Goal: Transaction & Acquisition: Download file/media

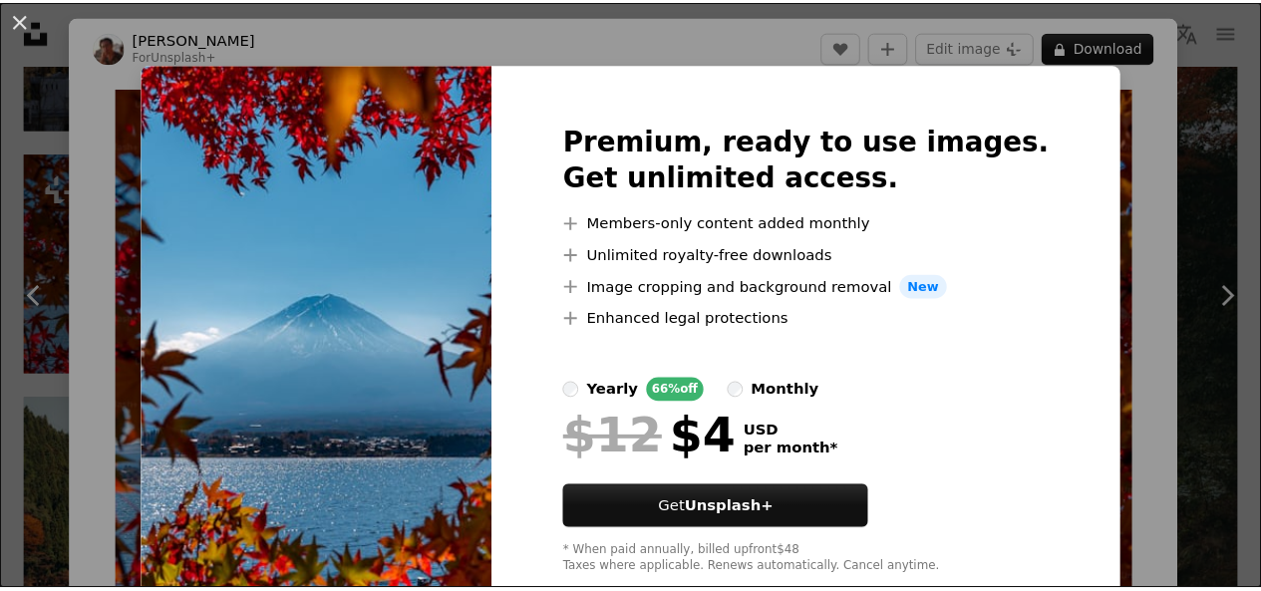
scroll to position [88, 0]
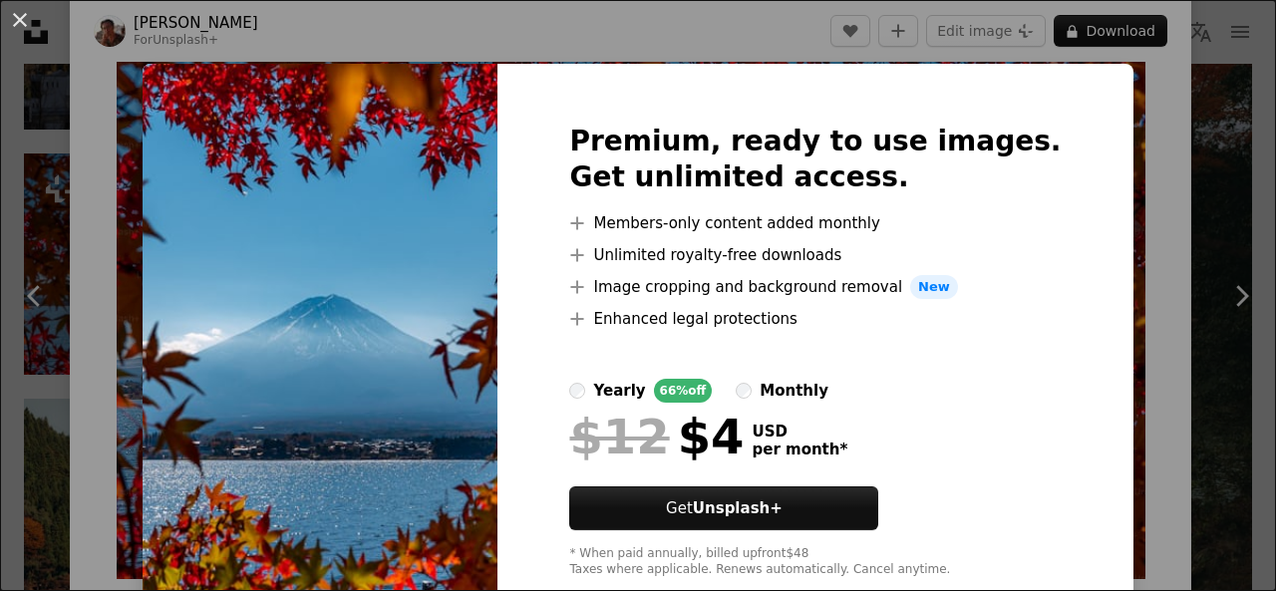
click at [1200, 216] on div "An X shape Premium, ready to use images. Get unlimited access. A plus sign Memb…" at bounding box center [638, 295] width 1276 height 591
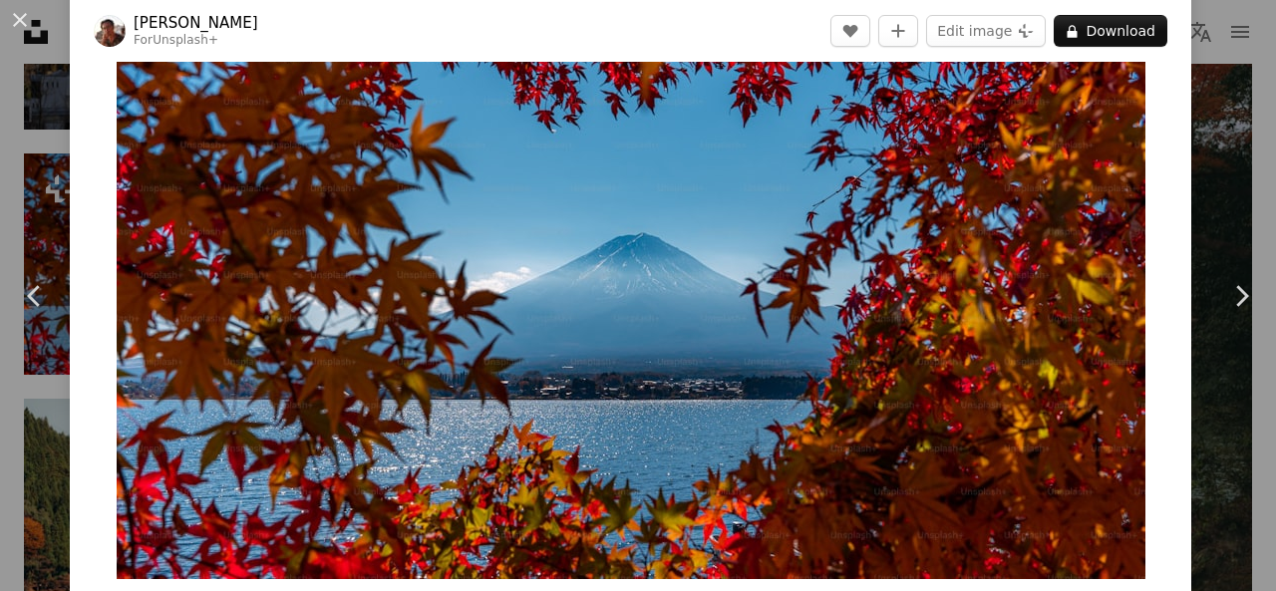
click at [1194, 190] on div "An X shape Chevron left Chevron right [PERSON_NAME] For Unsplash+ A heart A plu…" at bounding box center [638, 295] width 1276 height 591
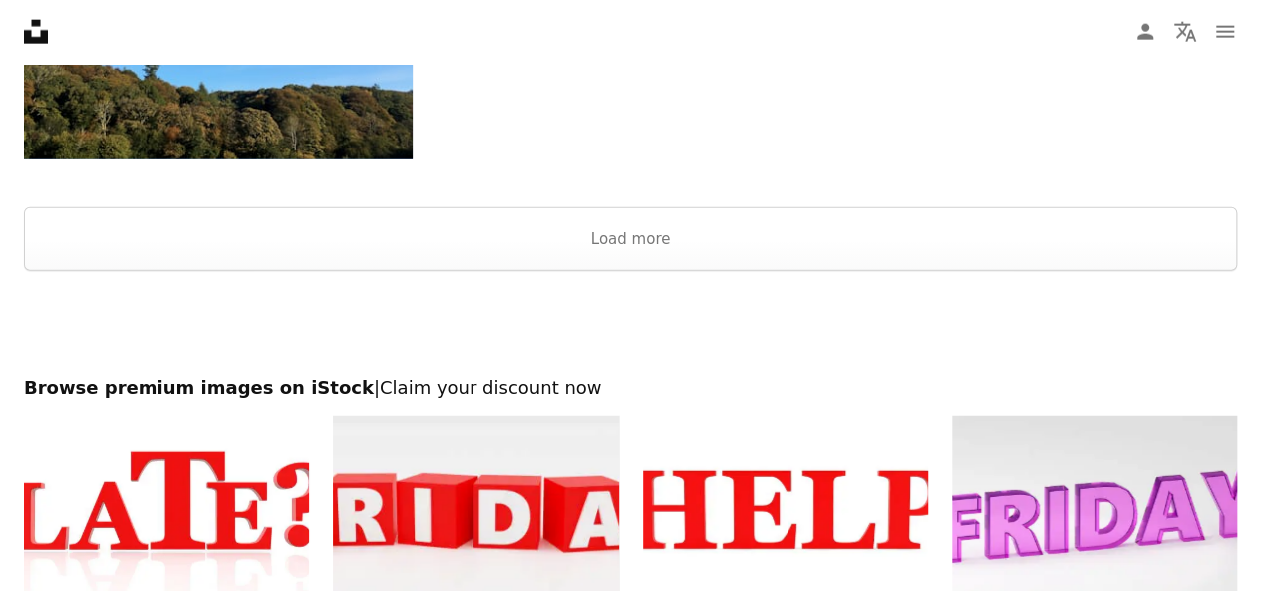
scroll to position [6279, 0]
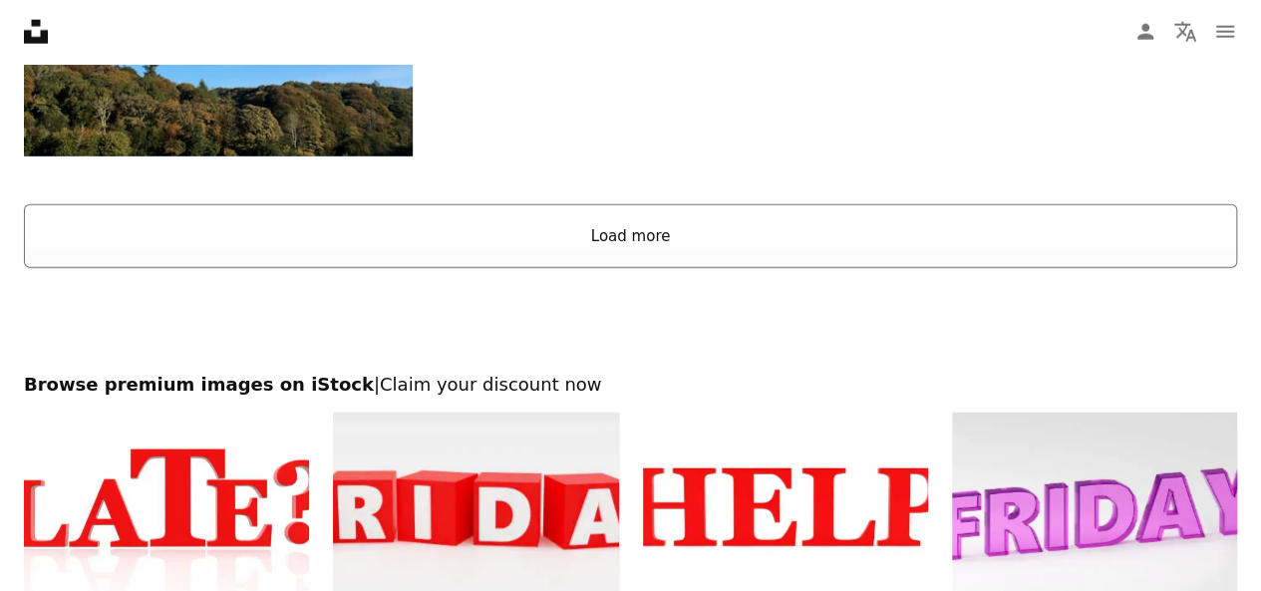
click at [648, 243] on button "Load more" at bounding box center [630, 236] width 1213 height 64
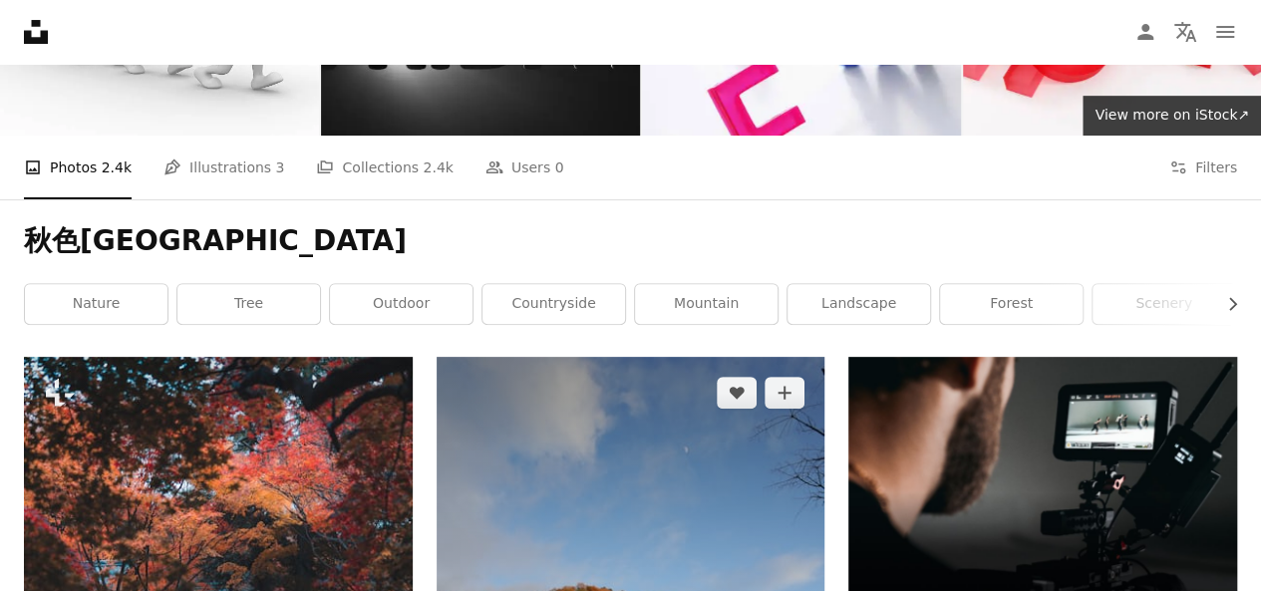
scroll to position [0, 0]
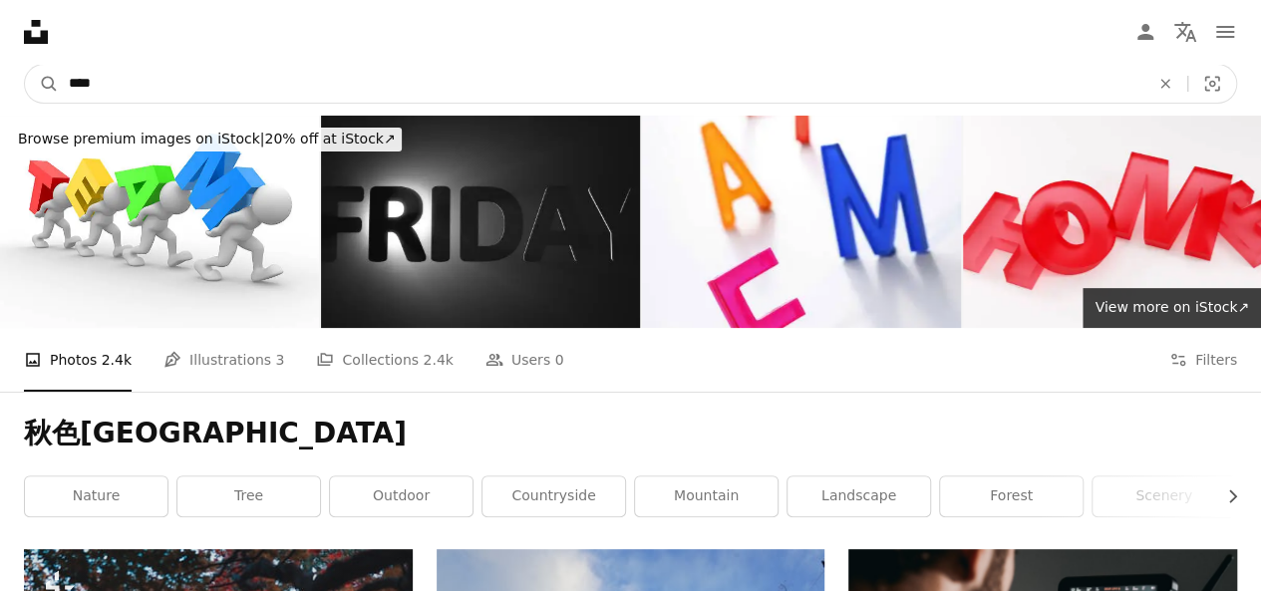
click at [138, 81] on input "****" at bounding box center [601, 84] width 1084 height 38
type input "*****"
click button "A magnifying glass" at bounding box center [42, 84] width 34 height 38
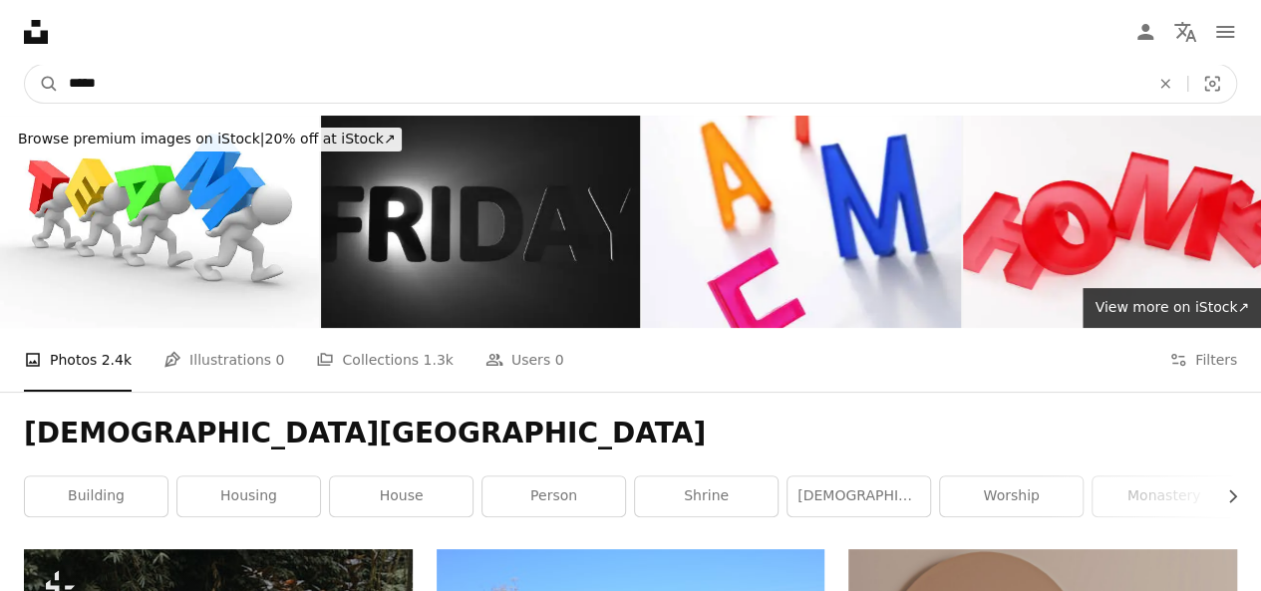
click at [252, 78] on input "*****" at bounding box center [601, 84] width 1084 height 38
type input "*"
type input "****"
click at [25, 65] on button "A magnifying glass" at bounding box center [42, 84] width 34 height 38
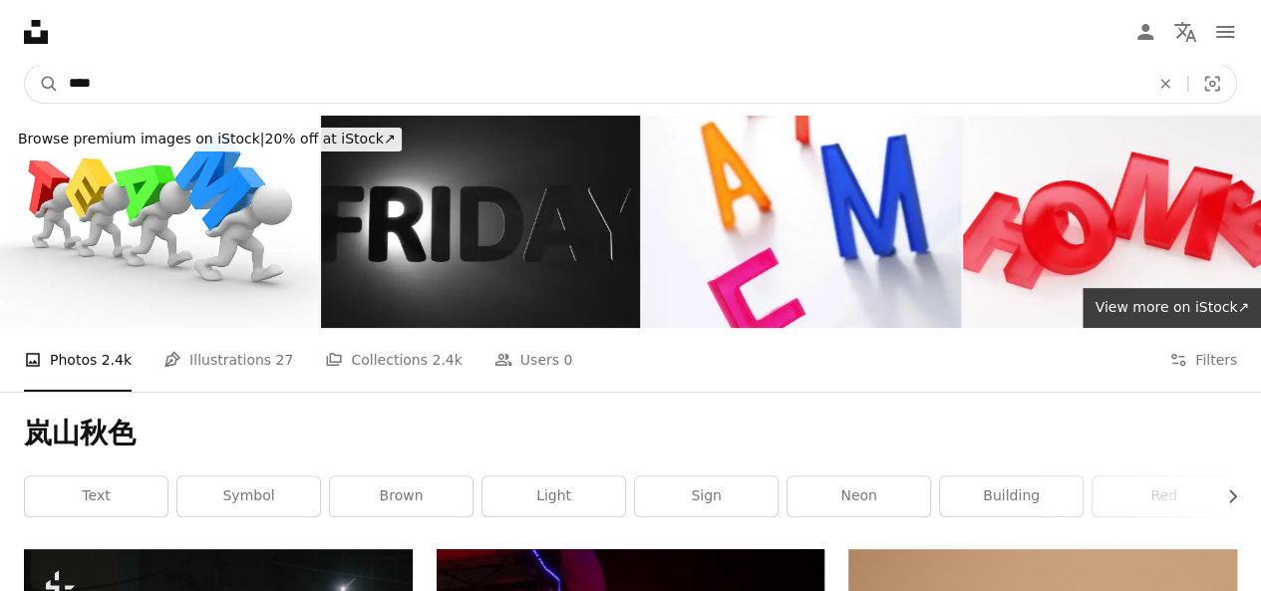
click at [332, 71] on input "****" at bounding box center [601, 84] width 1084 height 38
type input "**"
click button "A magnifying glass" at bounding box center [42, 84] width 34 height 38
click at [225, 77] on input "****" at bounding box center [601, 84] width 1084 height 38
type input "*"
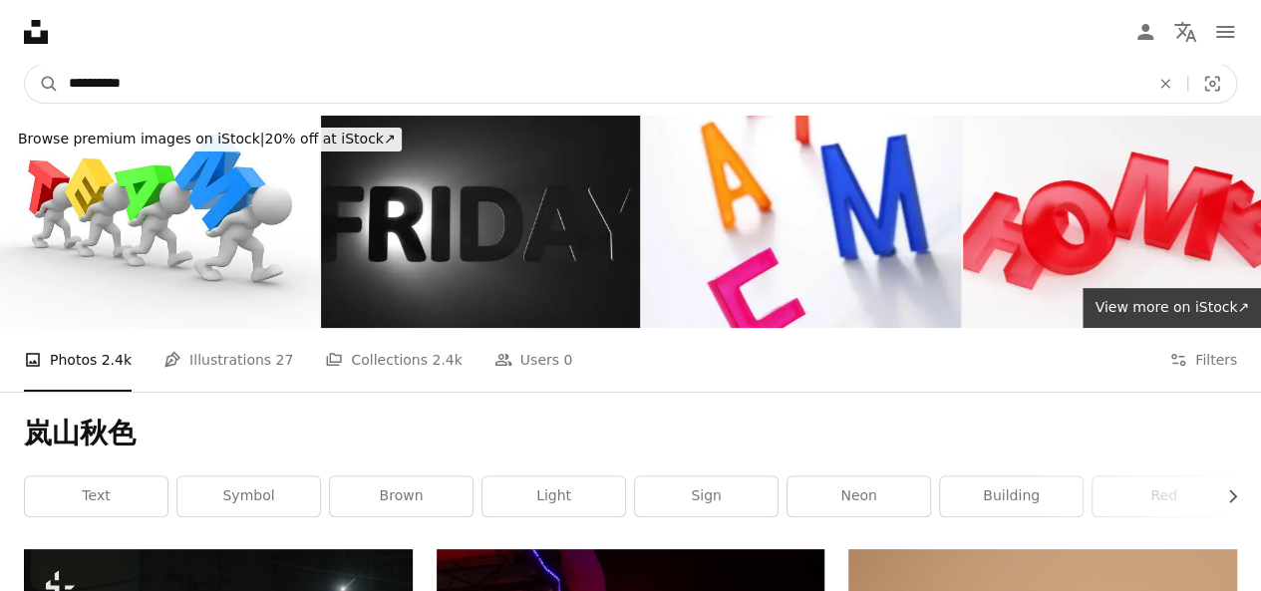
type input "****"
click button "A magnifying glass" at bounding box center [42, 84] width 34 height 38
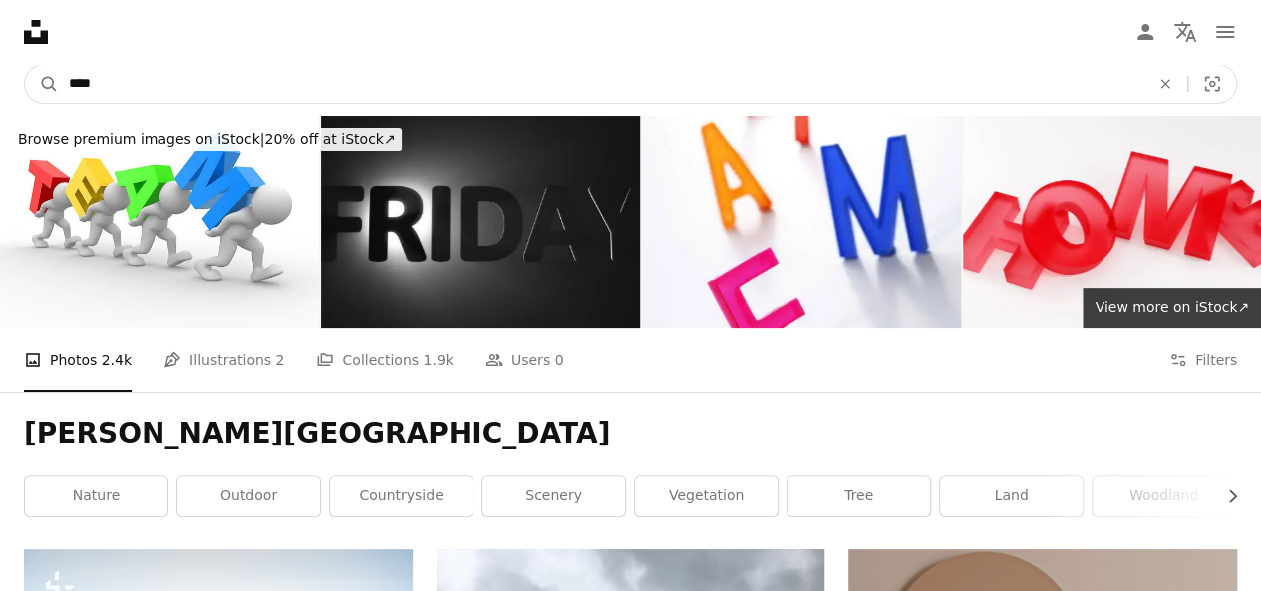
drag, startPoint x: 197, startPoint y: 89, endPoint x: 0, endPoint y: 61, distance: 199.3
type input "****"
click button "A magnifying glass" at bounding box center [42, 84] width 34 height 38
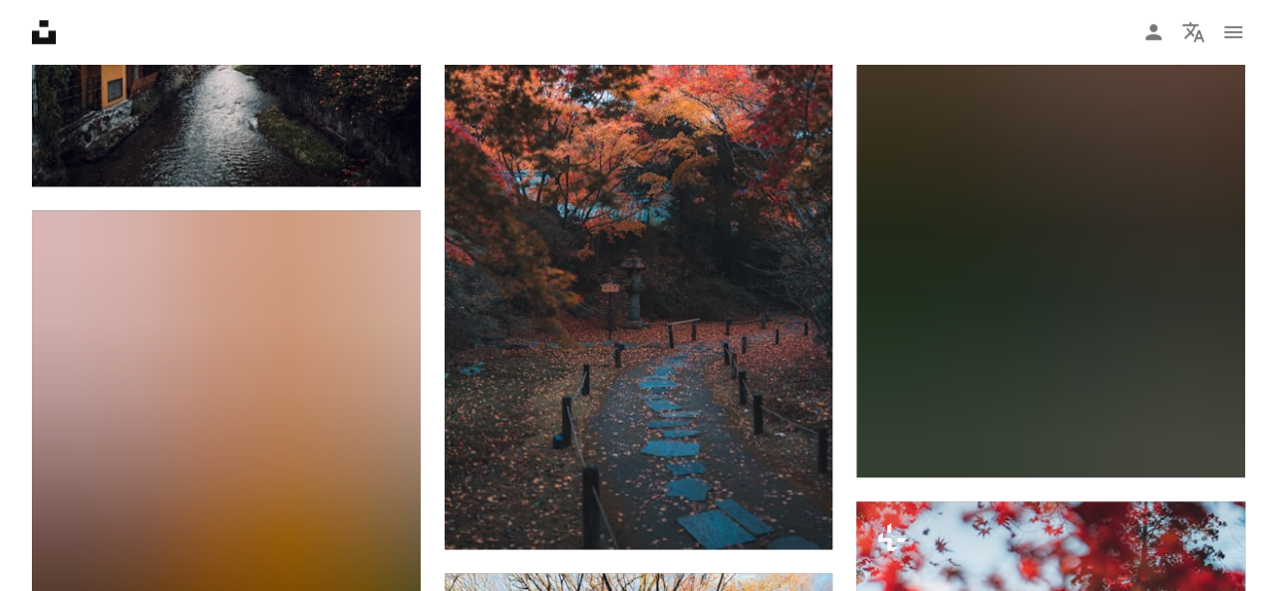
scroll to position [1196, 0]
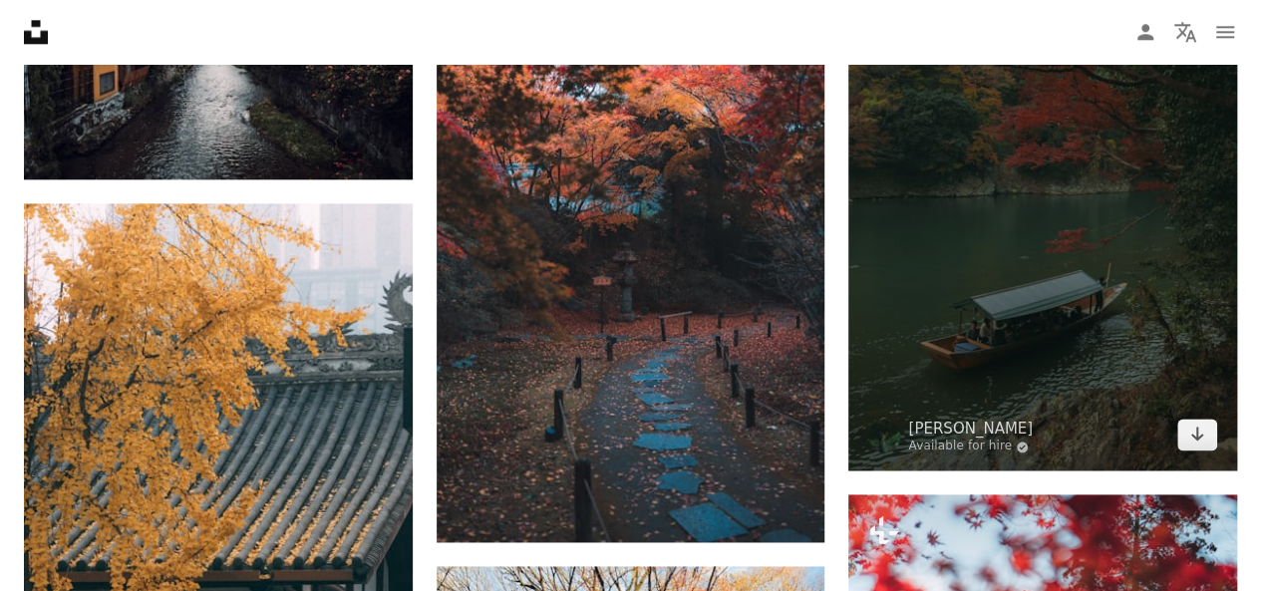
click at [1121, 223] on img at bounding box center [1042, 179] width 389 height 582
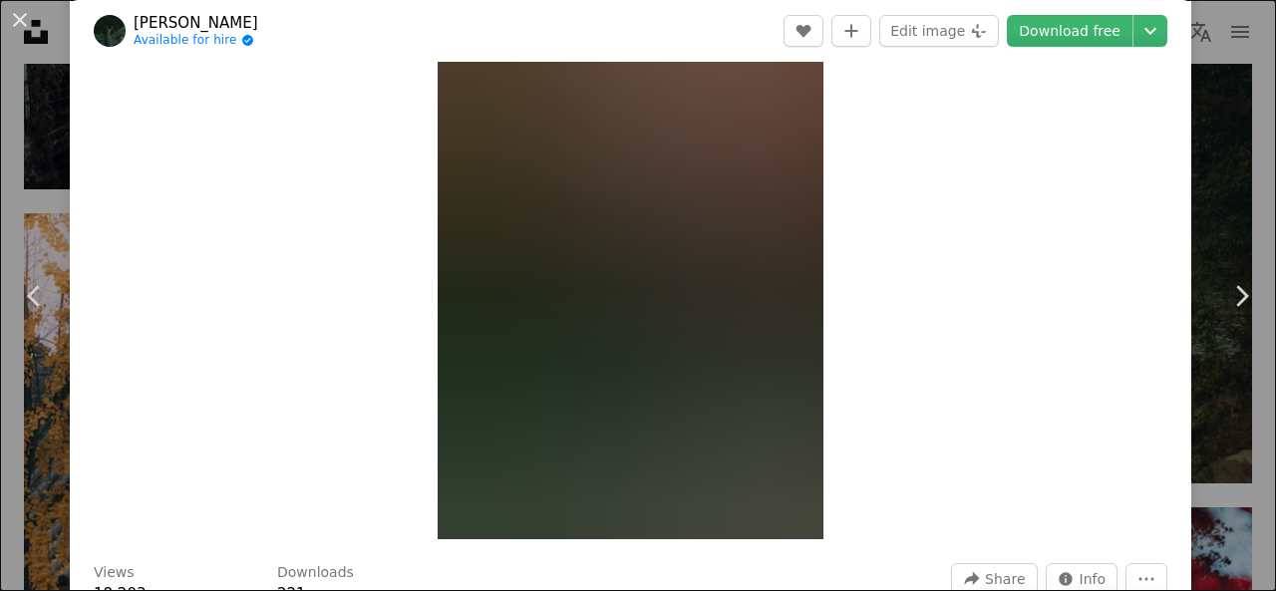
scroll to position [100, 0]
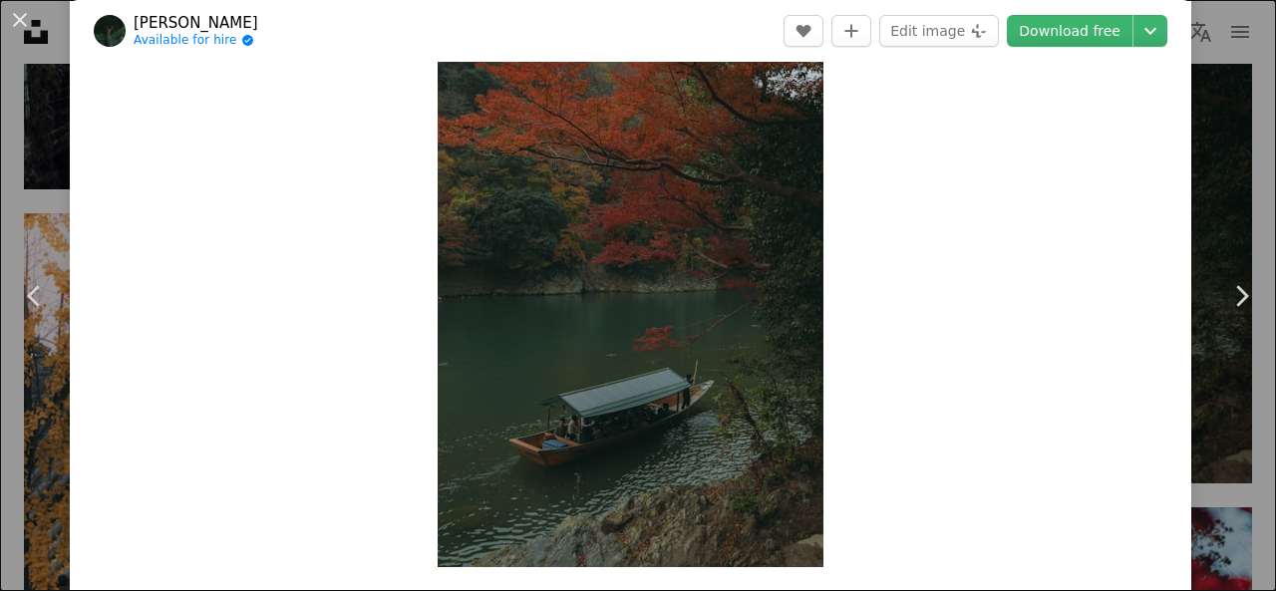
click at [657, 302] on img "Zoom in on this image" at bounding box center [631, 277] width 386 height 579
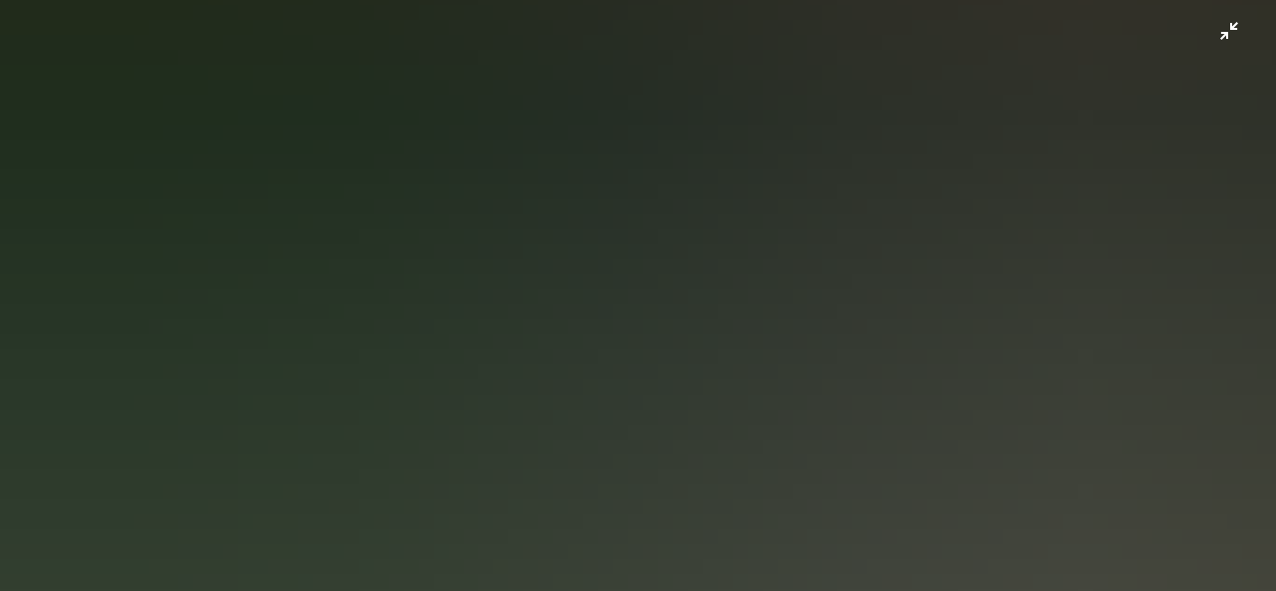
scroll to position [1238, 0]
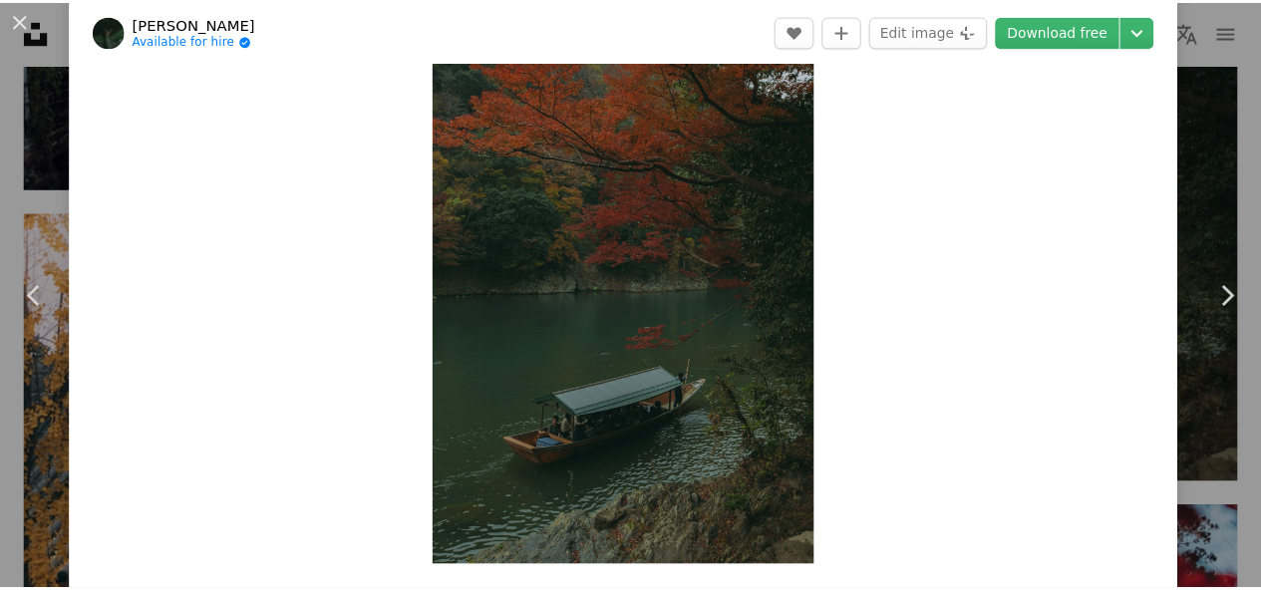
scroll to position [88, 0]
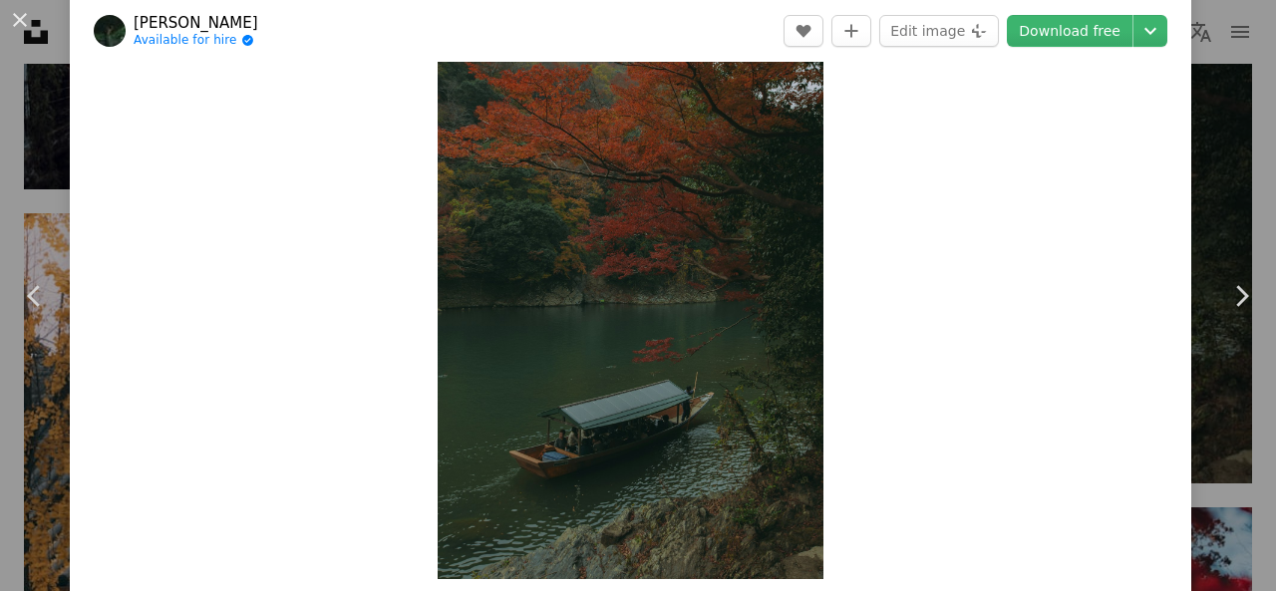
click at [1197, 127] on div "An X shape Chevron left Chevron right [PERSON_NAME] Available for hire A checkm…" at bounding box center [638, 295] width 1276 height 591
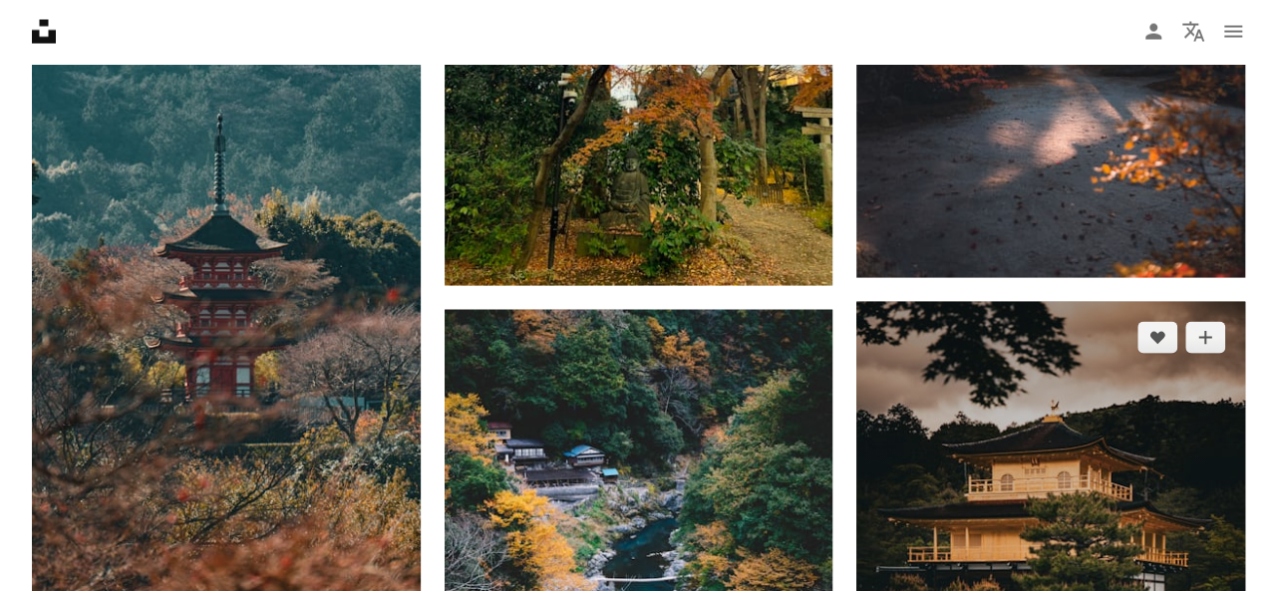
scroll to position [2193, 0]
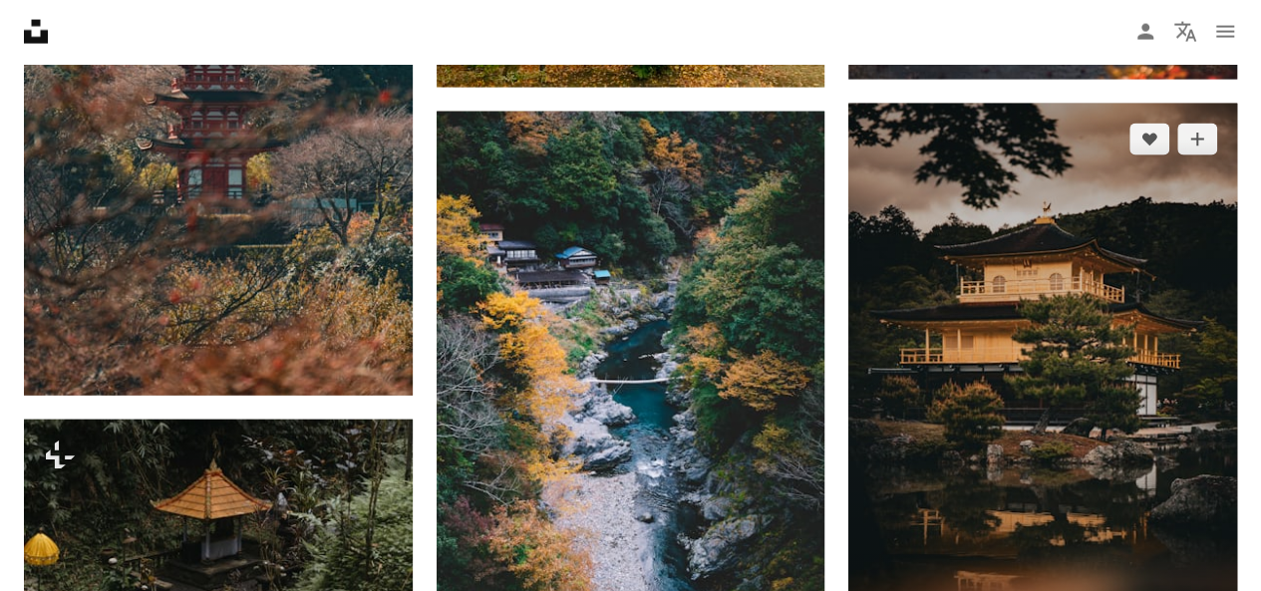
click at [1067, 367] on img at bounding box center [1042, 395] width 389 height 582
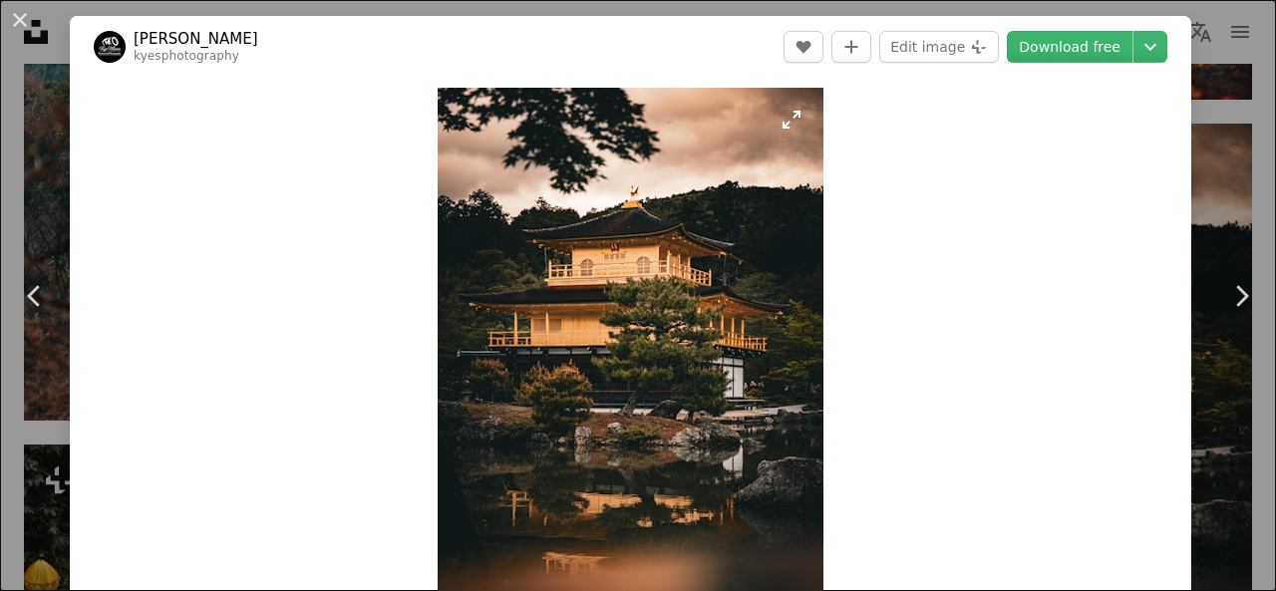
click at [629, 364] on img "Zoom in on this image" at bounding box center [631, 377] width 386 height 579
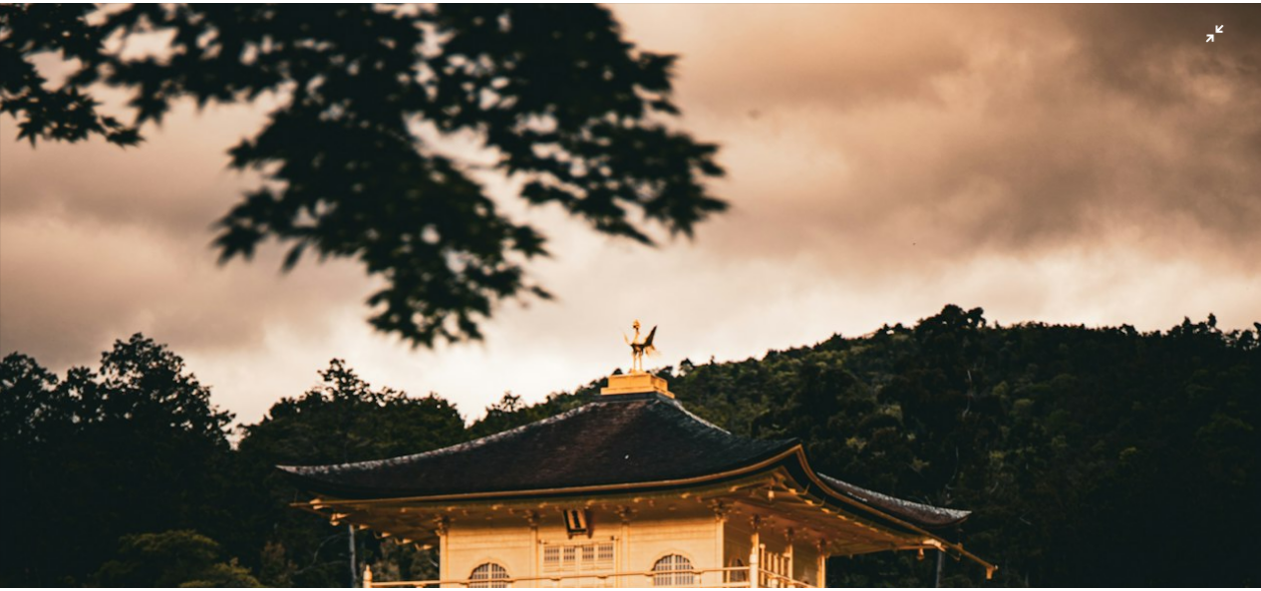
scroll to position [75, 0]
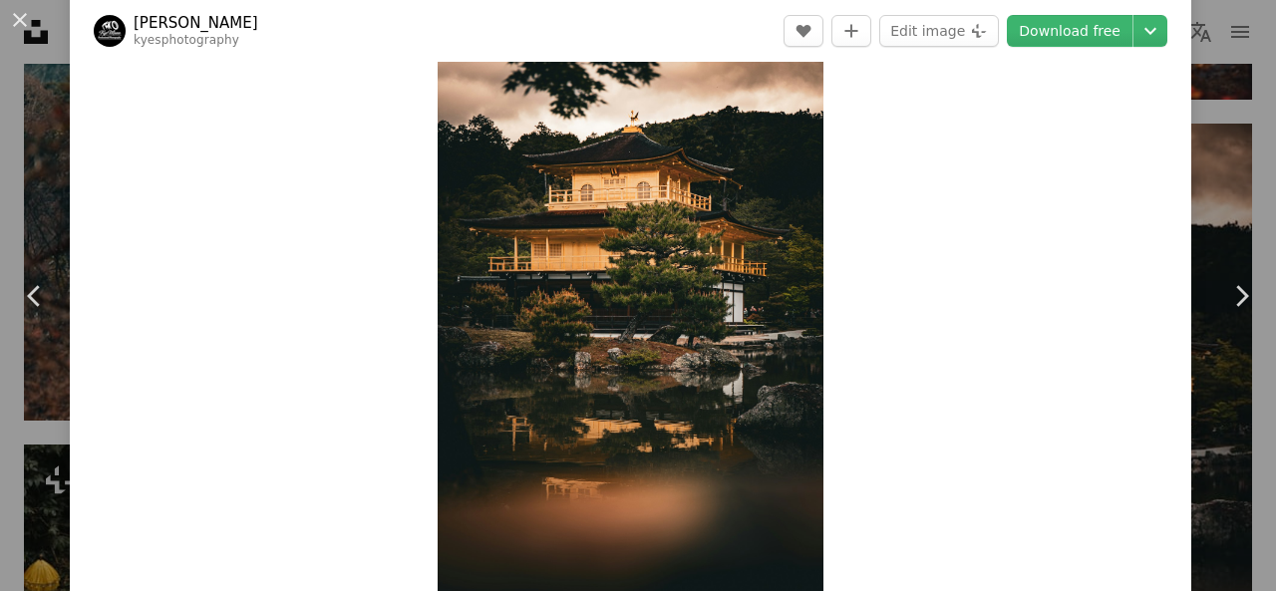
click at [1212, 182] on div "An X shape Chevron left Chevron right [PERSON_NAME] kyesphotography A heart A p…" at bounding box center [638, 295] width 1276 height 591
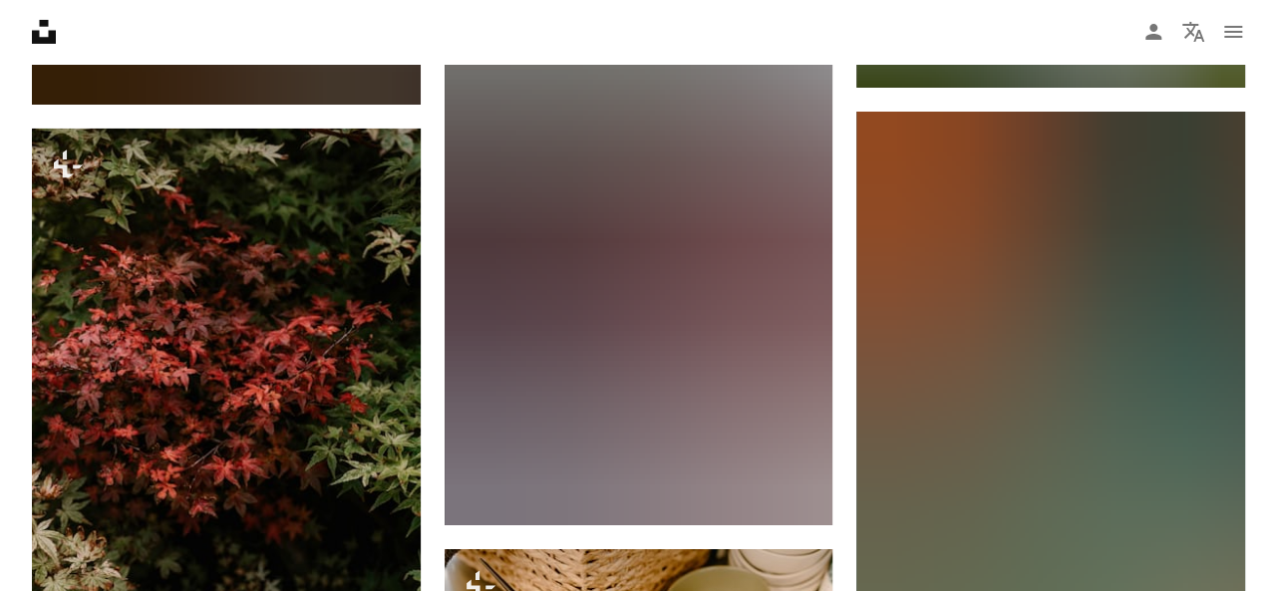
scroll to position [60197, 0]
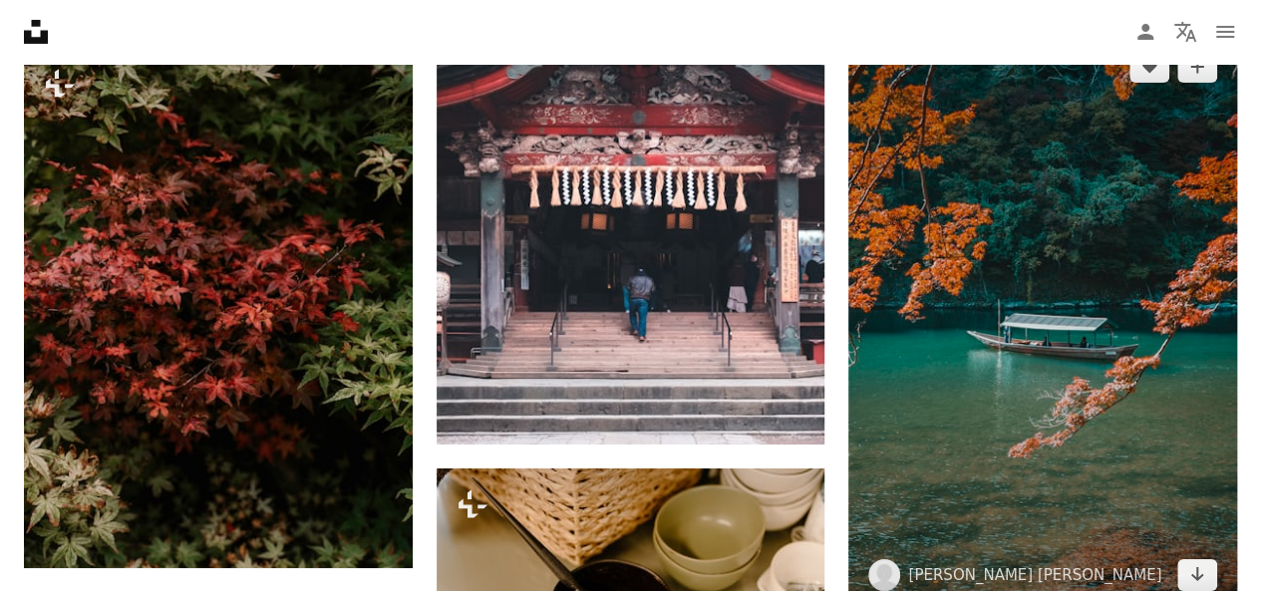
click at [1027, 350] on img at bounding box center [1042, 321] width 389 height 580
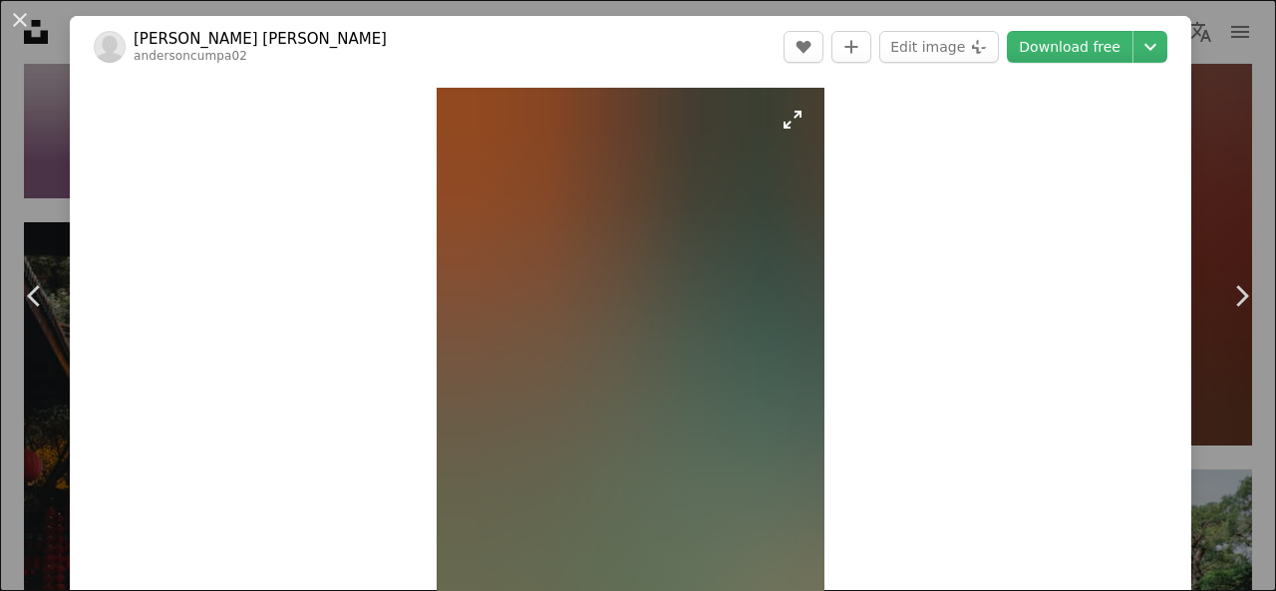
scroll to position [100, 0]
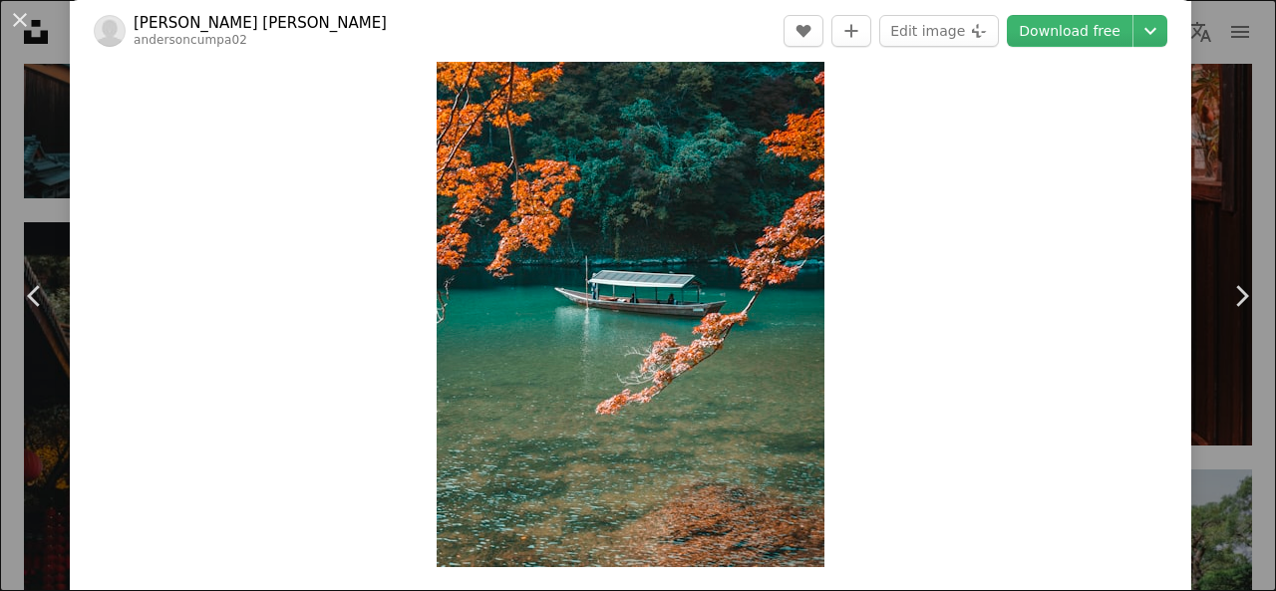
click at [726, 304] on img "Zoom in on this image" at bounding box center [631, 277] width 388 height 579
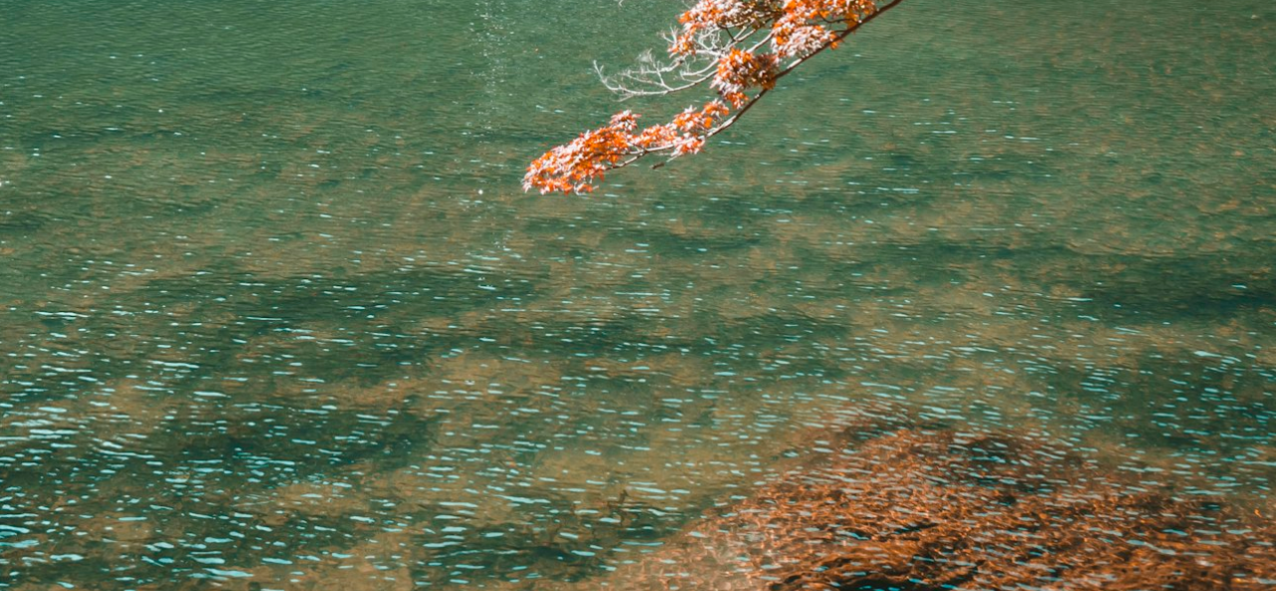
scroll to position [1269, 0]
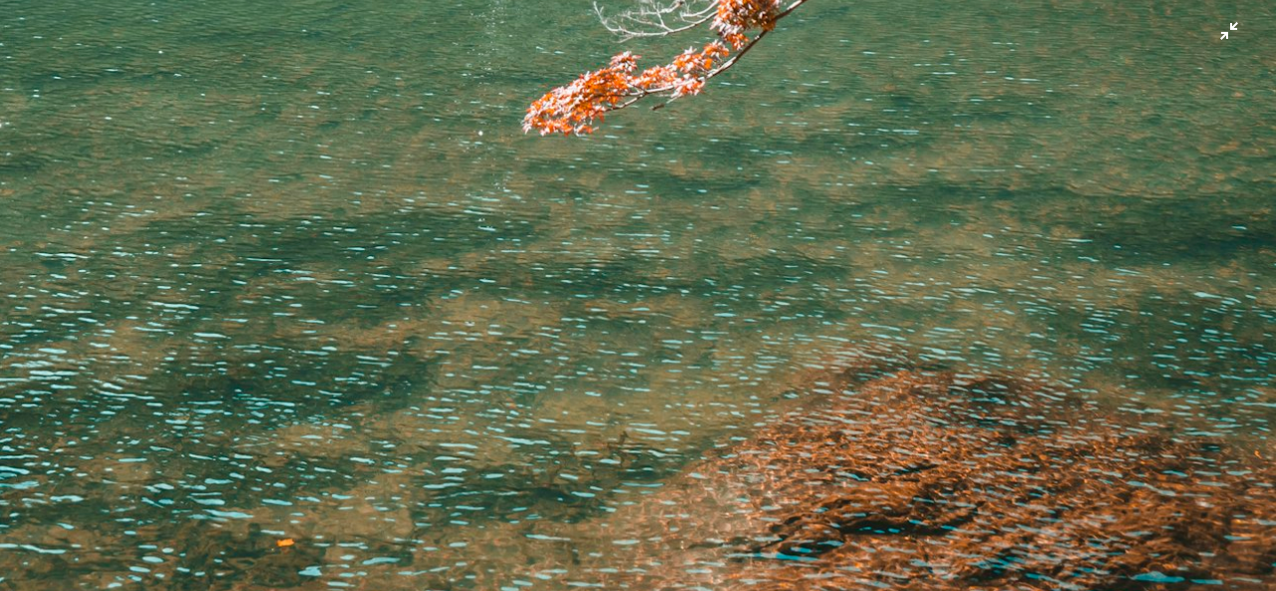
click at [730, 299] on img "Zoom out on this image" at bounding box center [631, 377] width 388 height 579
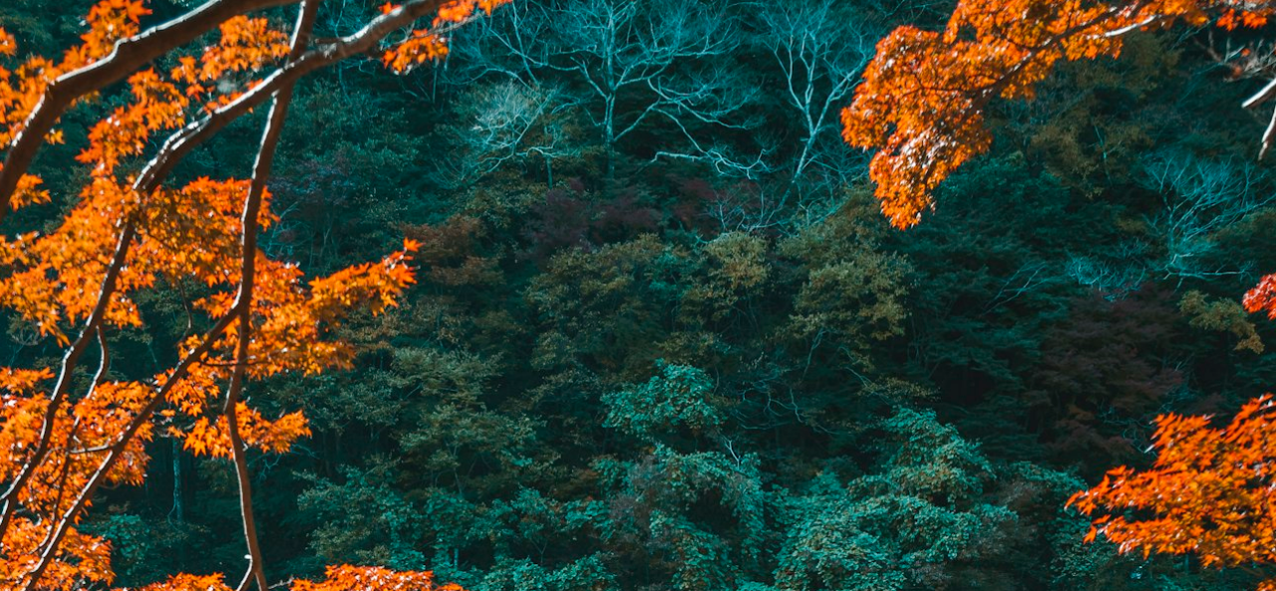
scroll to position [75, 0]
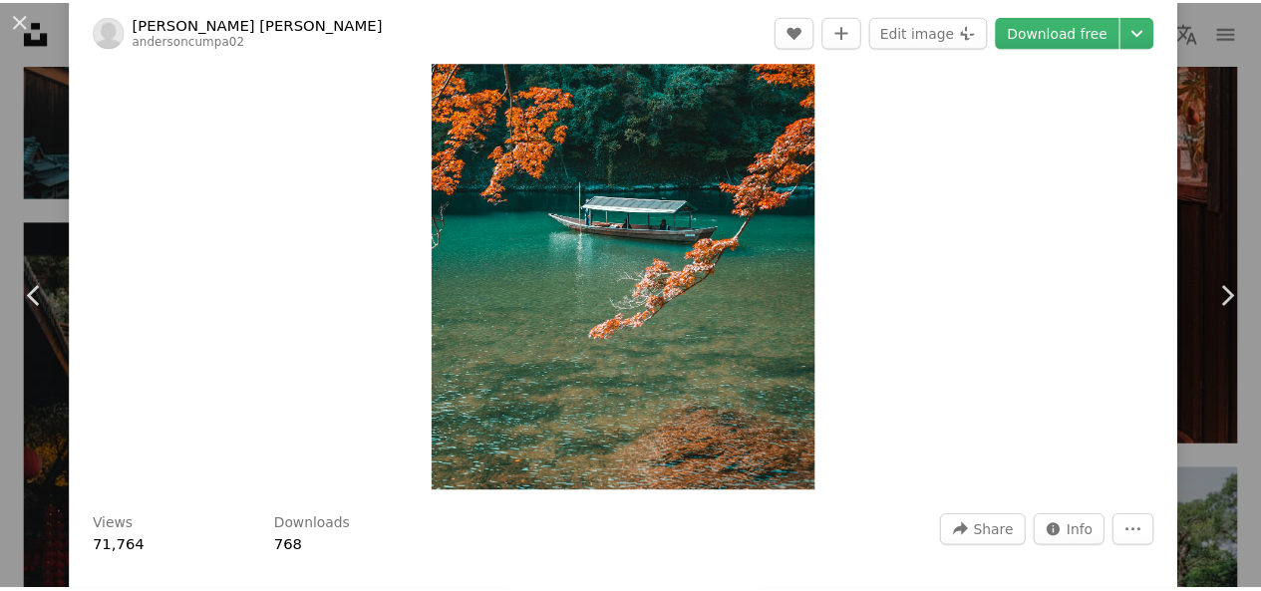
scroll to position [473, 0]
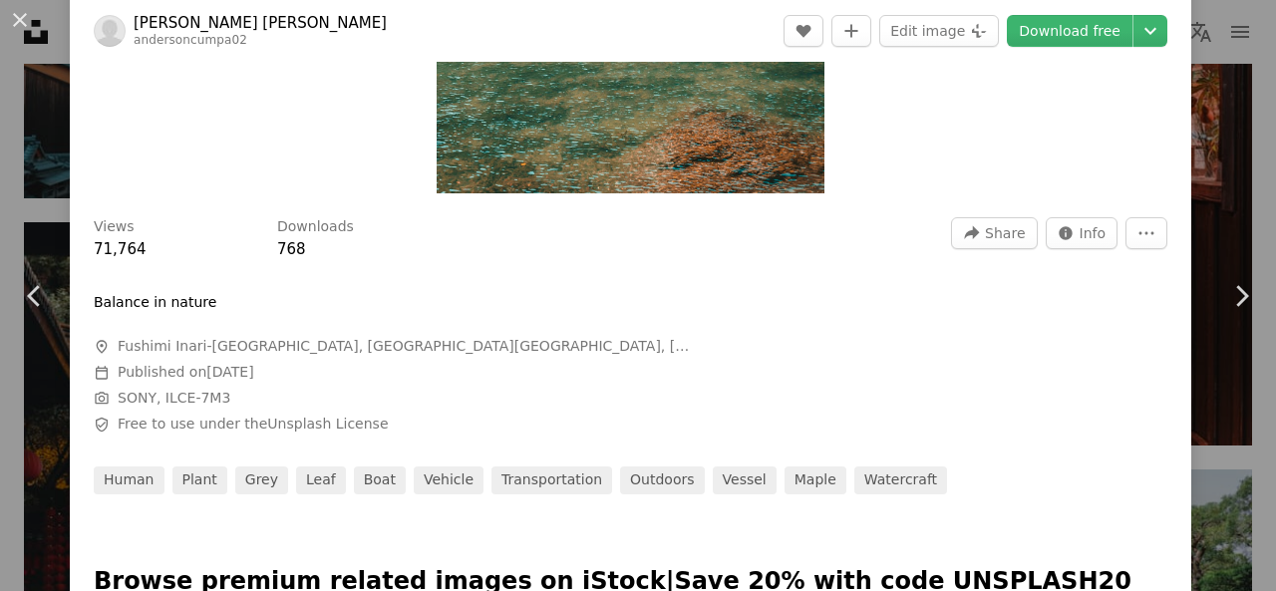
click at [1219, 128] on div "An X shape Chevron left Chevron right [PERSON_NAME] Cumpa [PERSON_NAME] anderso…" at bounding box center [638, 295] width 1276 height 591
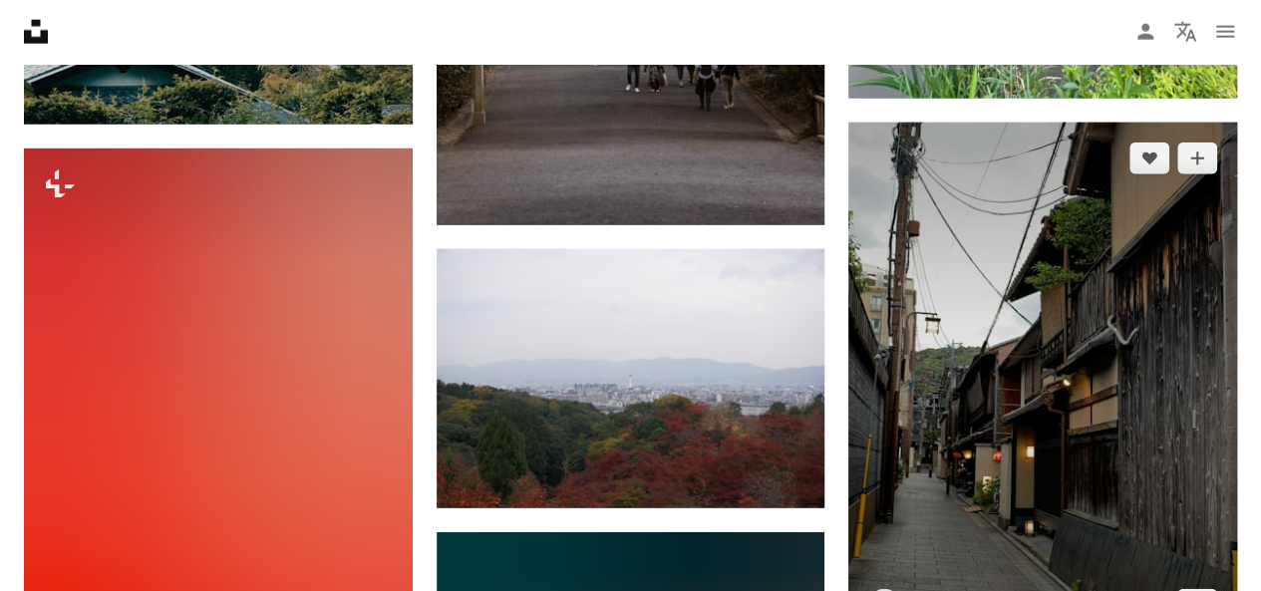
scroll to position [98320, 0]
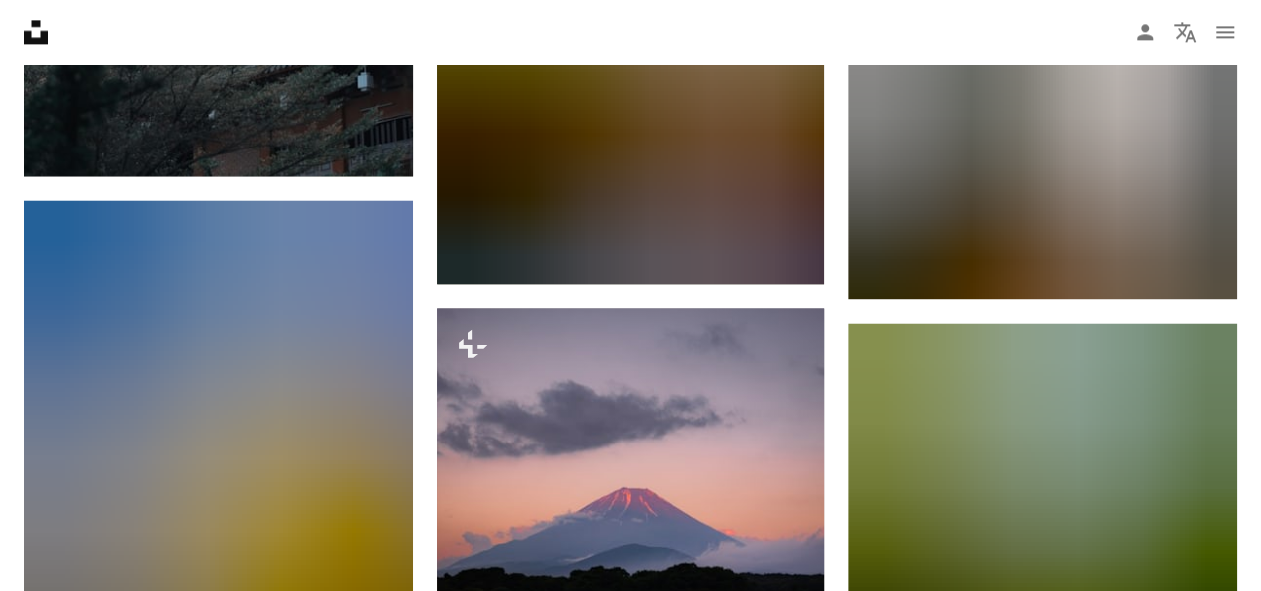
scroll to position [103802, 0]
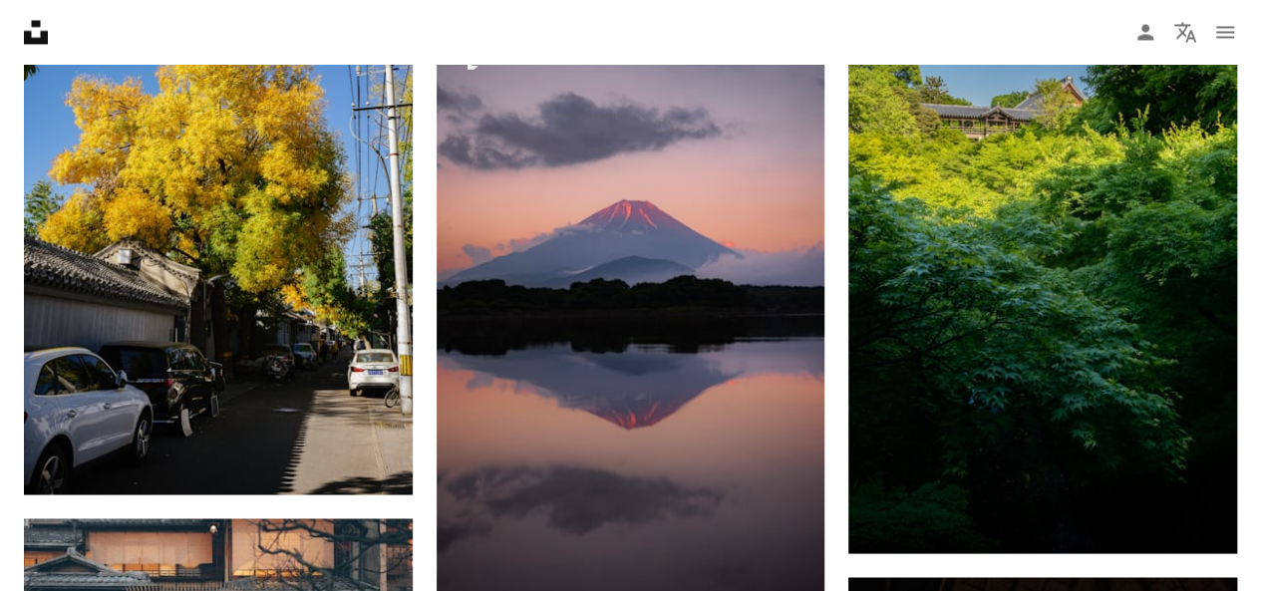
click at [116, 25] on nav "Unsplash logo Unsplash Home A photo Pen Tool A compass A stack of folders Downl…" at bounding box center [630, 32] width 1261 height 64
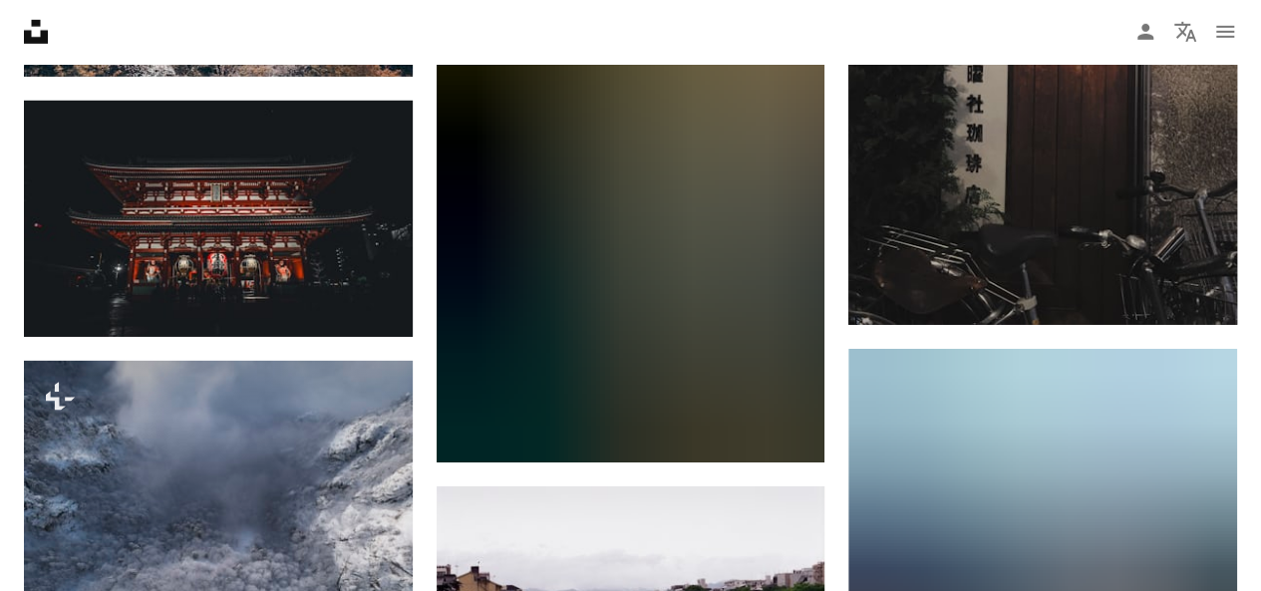
scroll to position [131585, 0]
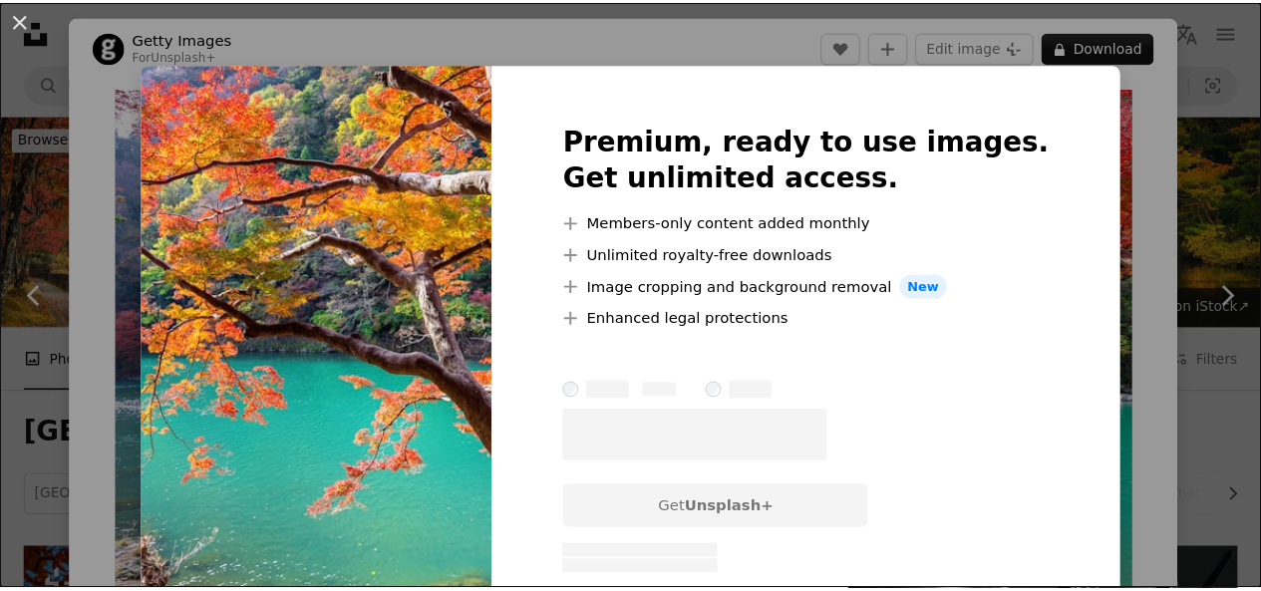
scroll to position [897, 0]
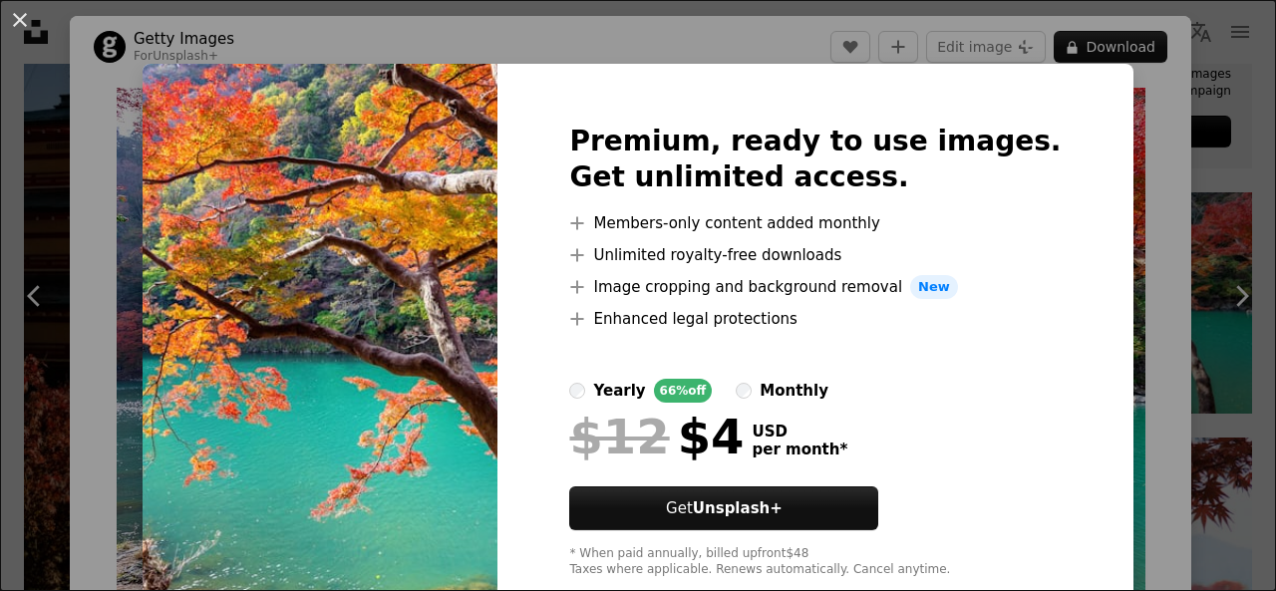
click at [1197, 254] on div "An X shape Premium, ready to use images. Get unlimited access. A plus sign Memb…" at bounding box center [638, 295] width 1276 height 591
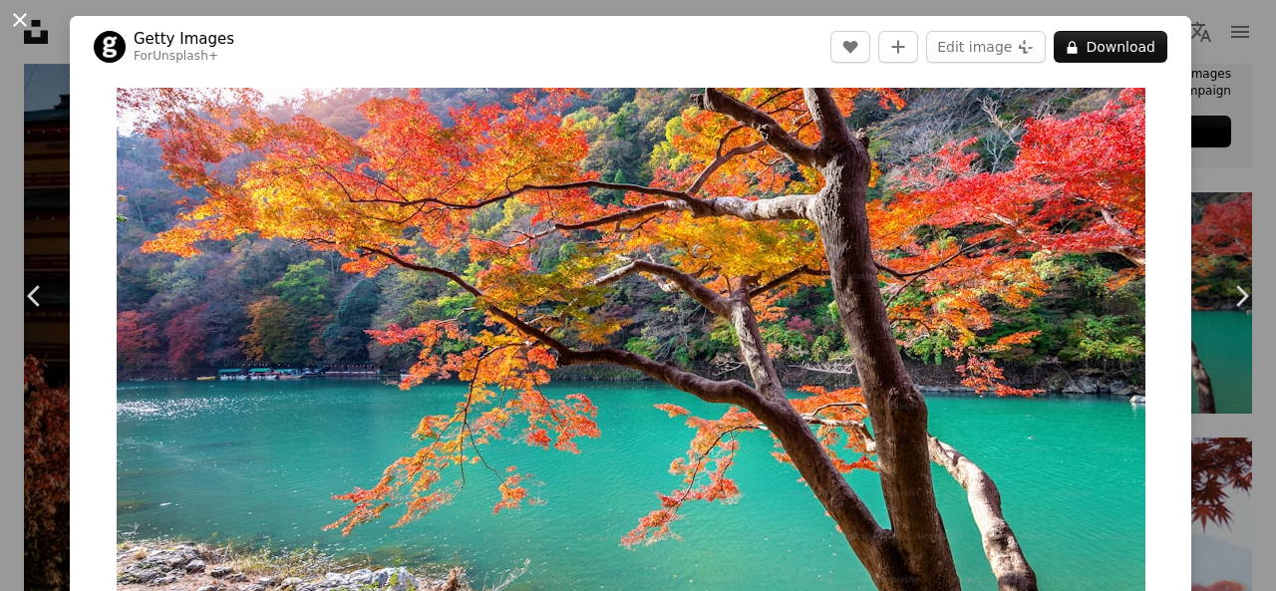
click at [16, 24] on button "An X shape" at bounding box center [20, 20] width 24 height 24
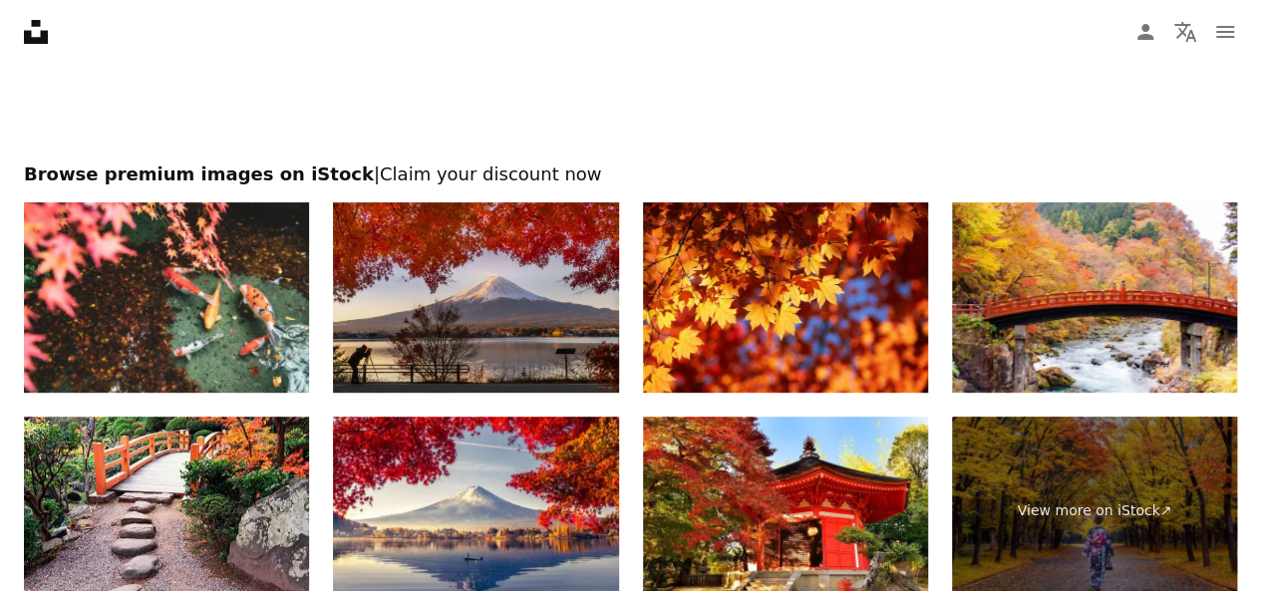
scroll to position [3987, 0]
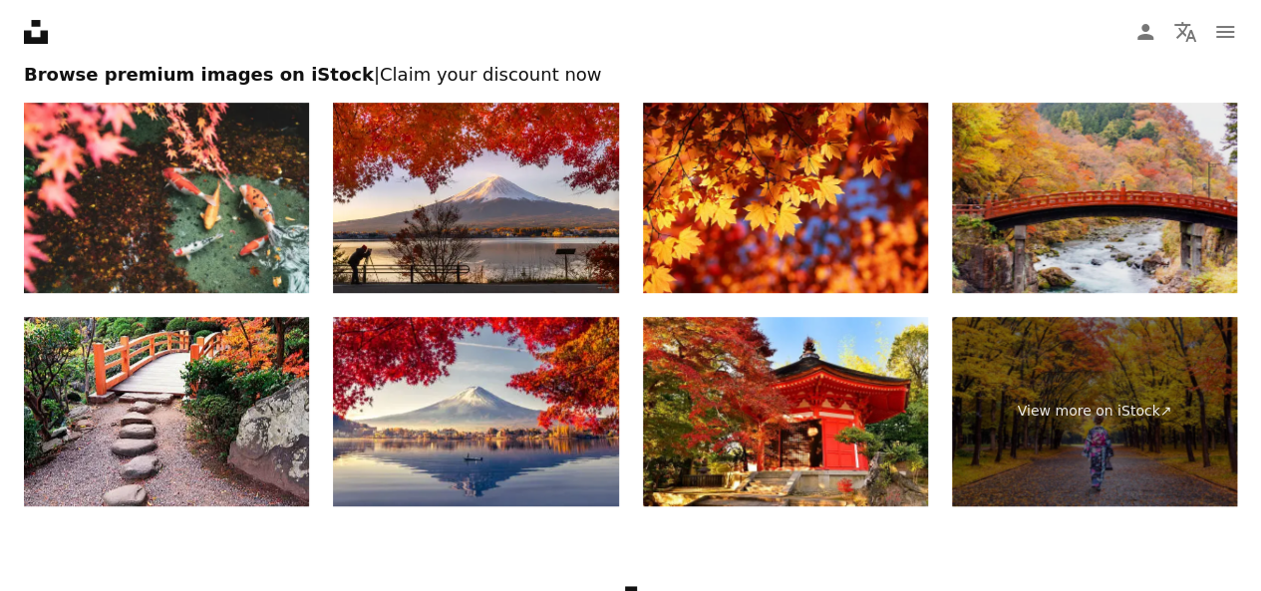
click at [1129, 202] on img at bounding box center [1094, 198] width 285 height 190
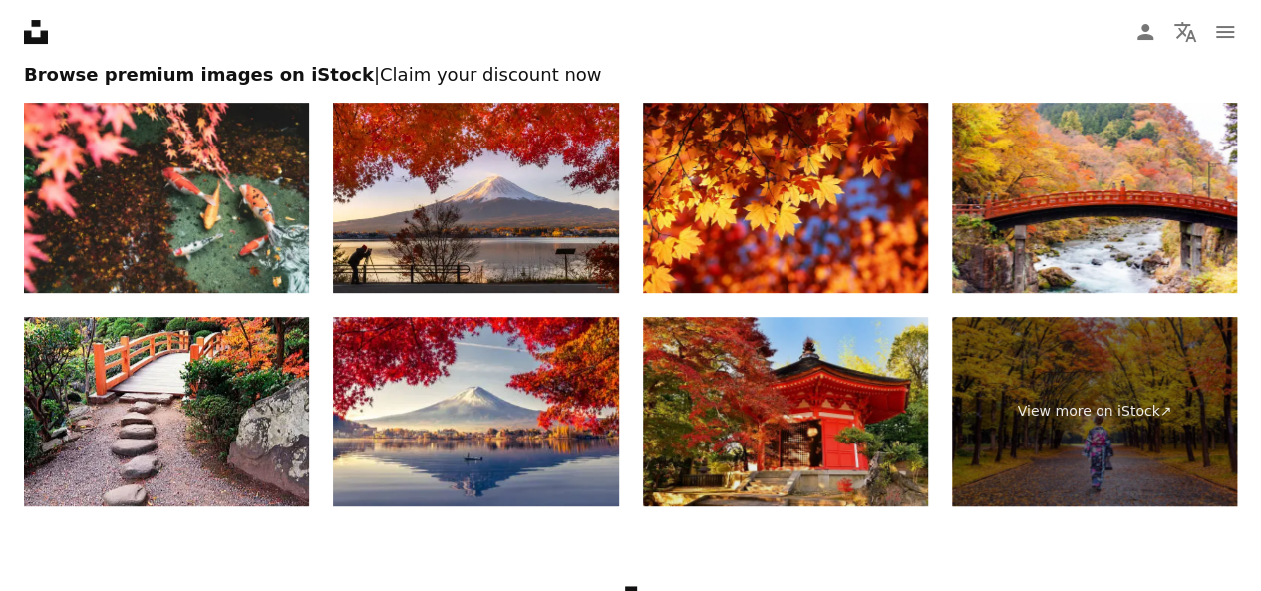
click at [853, 386] on img at bounding box center [785, 412] width 285 height 190
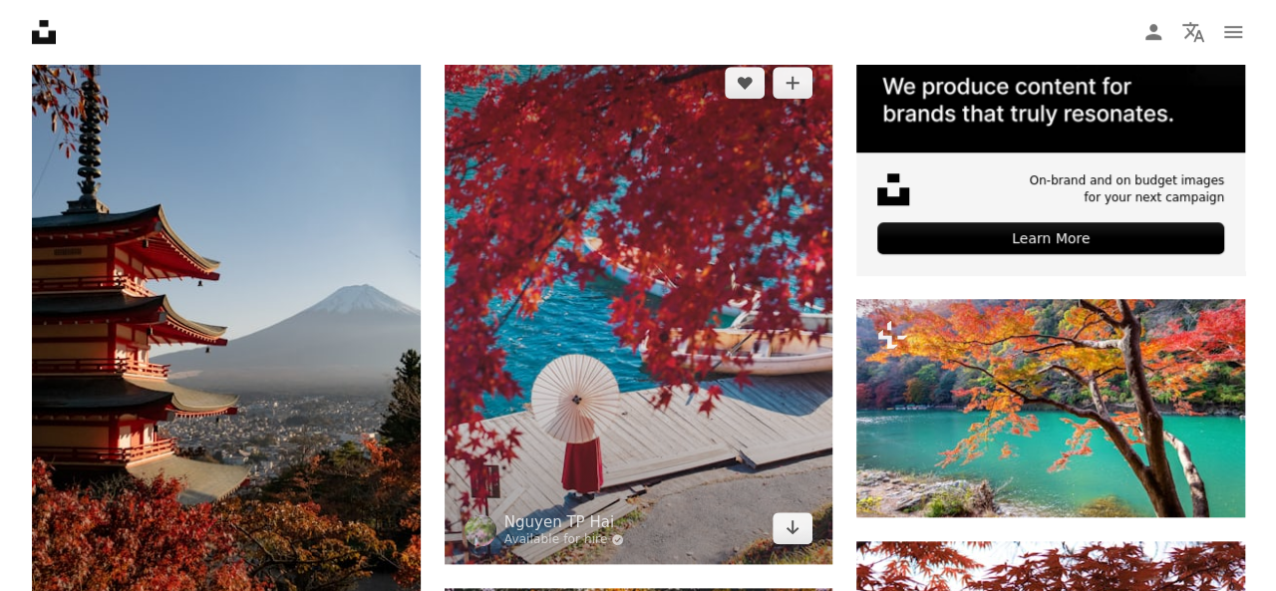
scroll to position [897, 0]
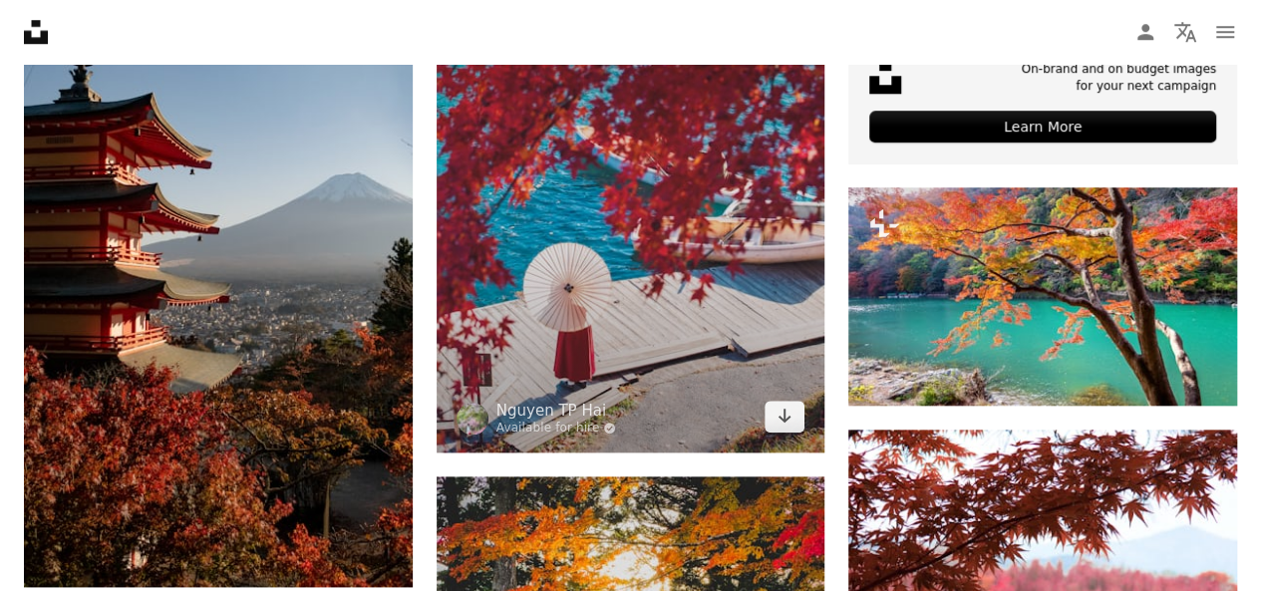
click at [598, 234] on img at bounding box center [631, 193] width 389 height 516
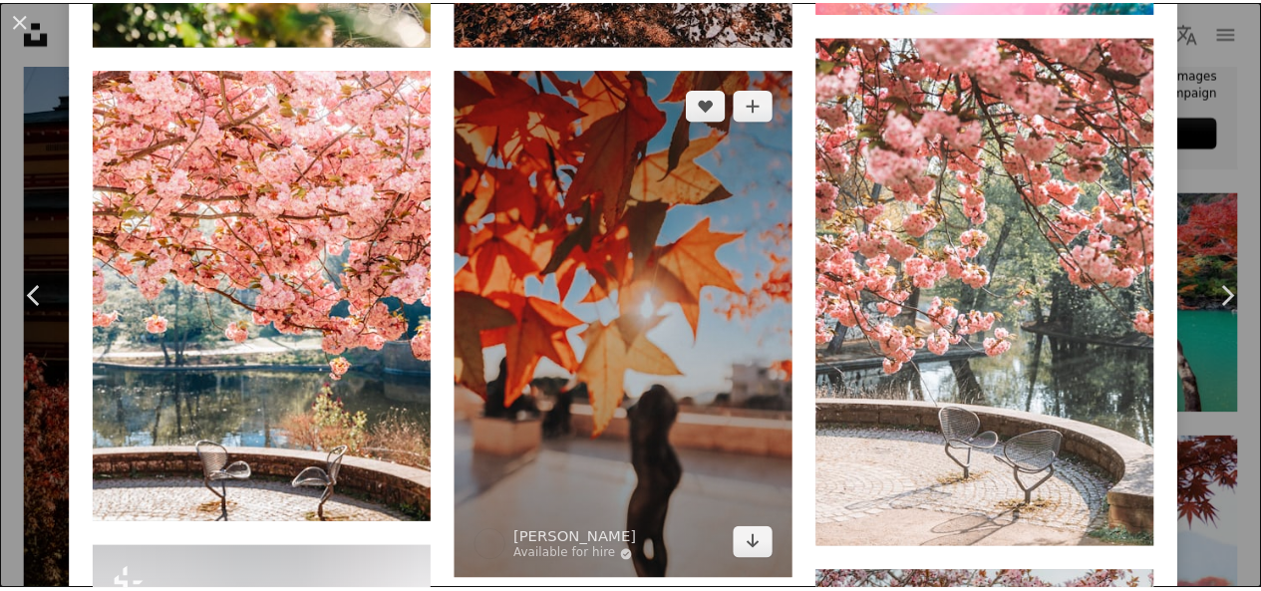
scroll to position [2093, 0]
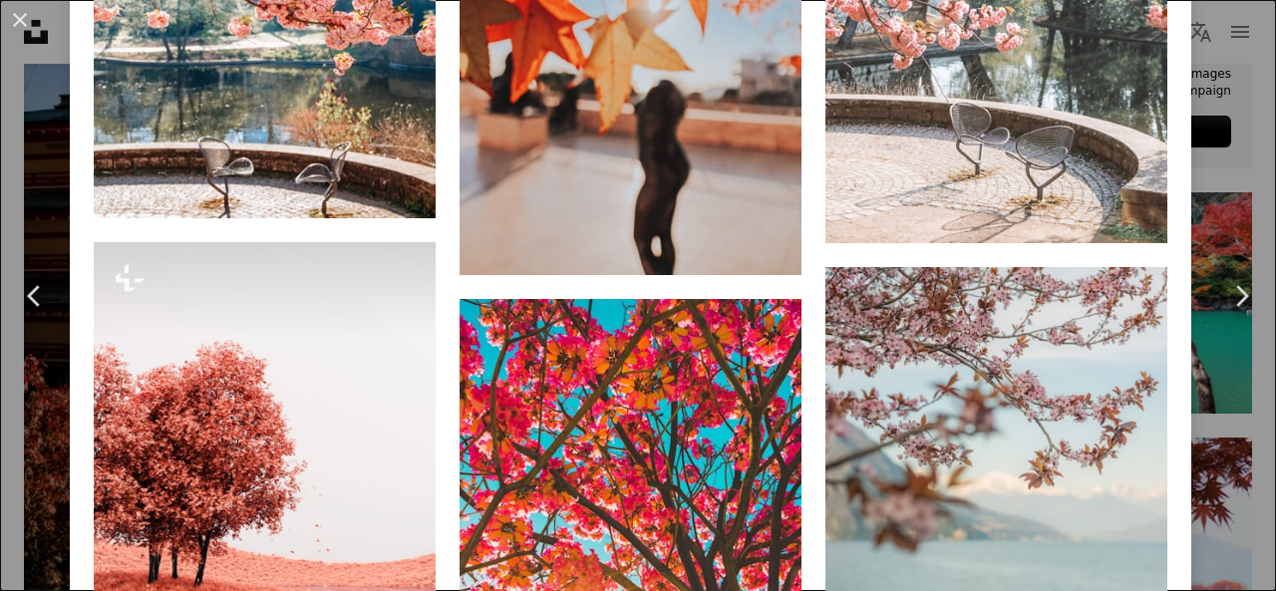
click at [1222, 158] on div "An X shape Chevron left Chevron right Nguyen TP Hai Available for hire A checkm…" at bounding box center [638, 295] width 1276 height 591
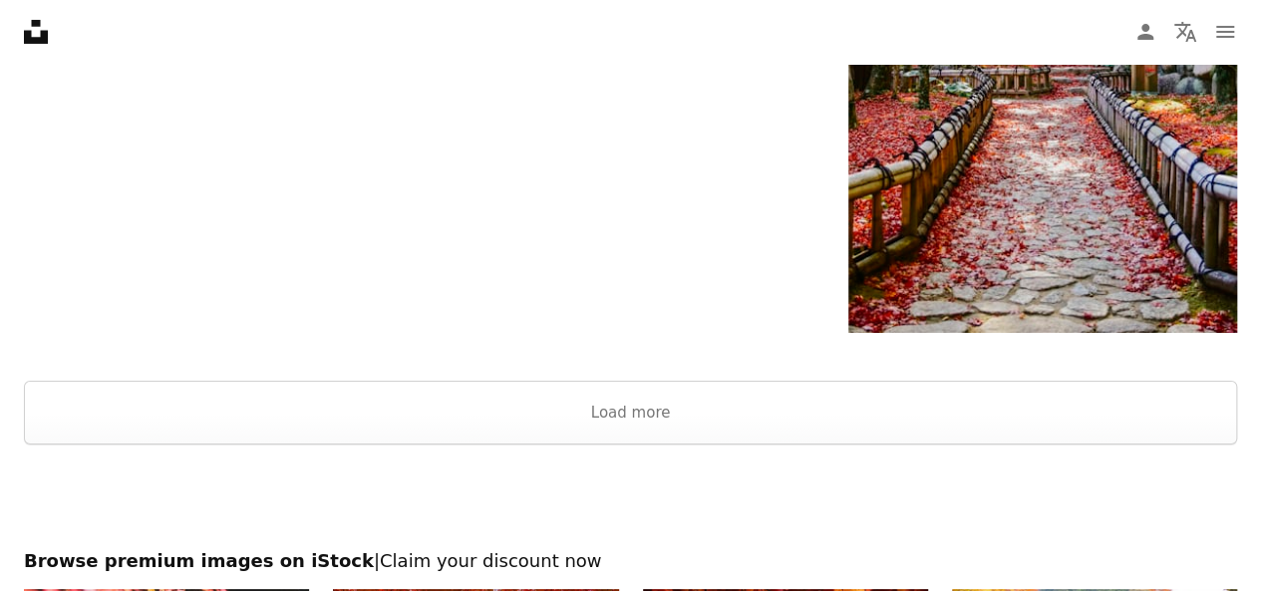
scroll to position [3389, 0]
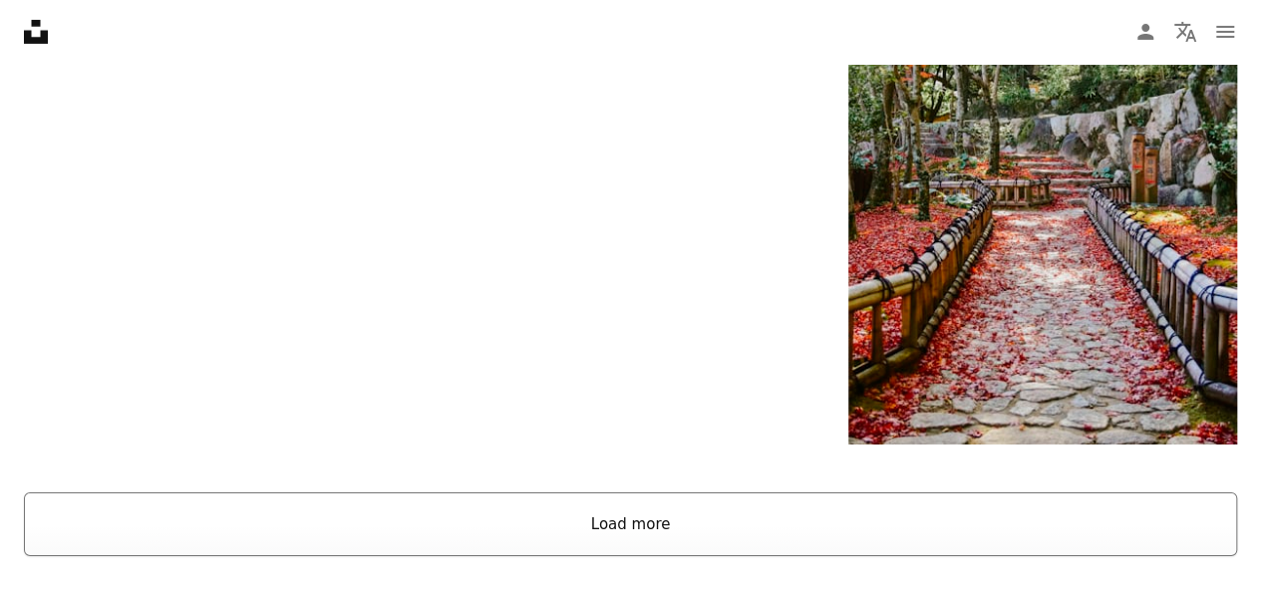
click at [684, 515] on button "Load more" at bounding box center [630, 524] width 1213 height 64
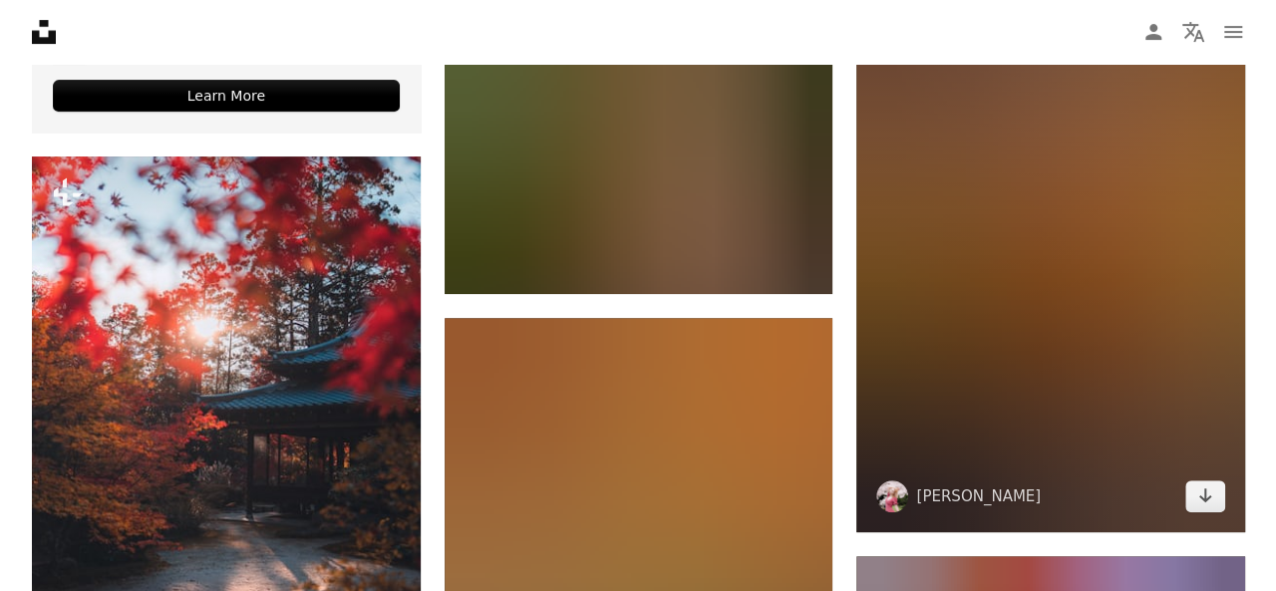
scroll to position [4286, 0]
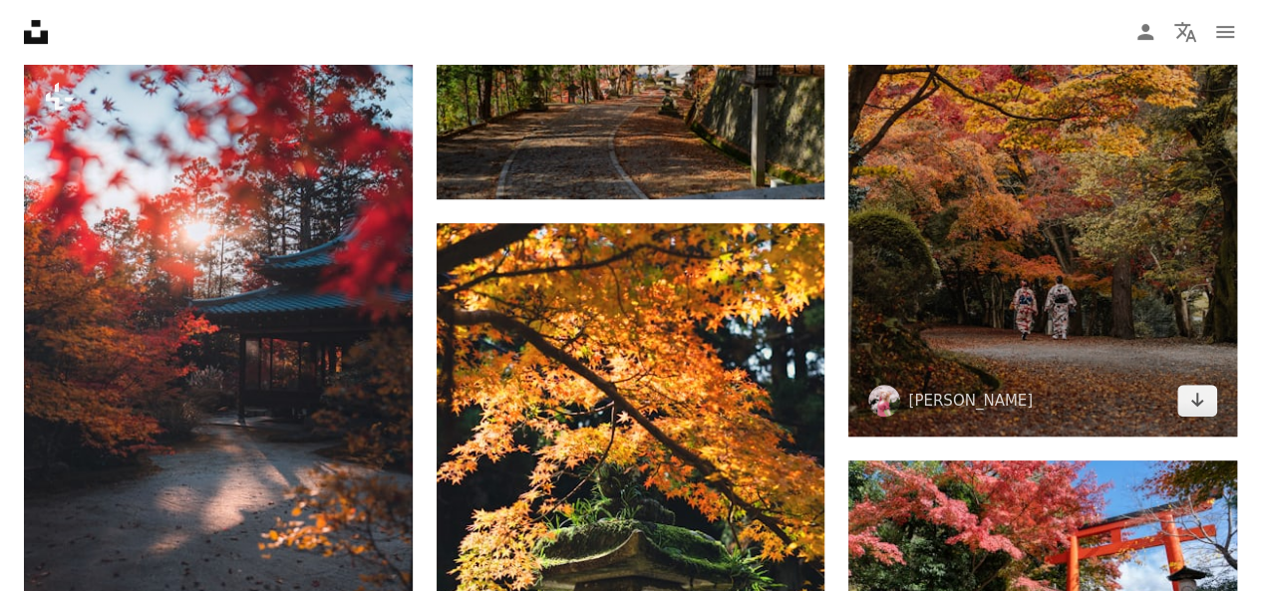
click at [1054, 308] on img at bounding box center [1042, 145] width 389 height 582
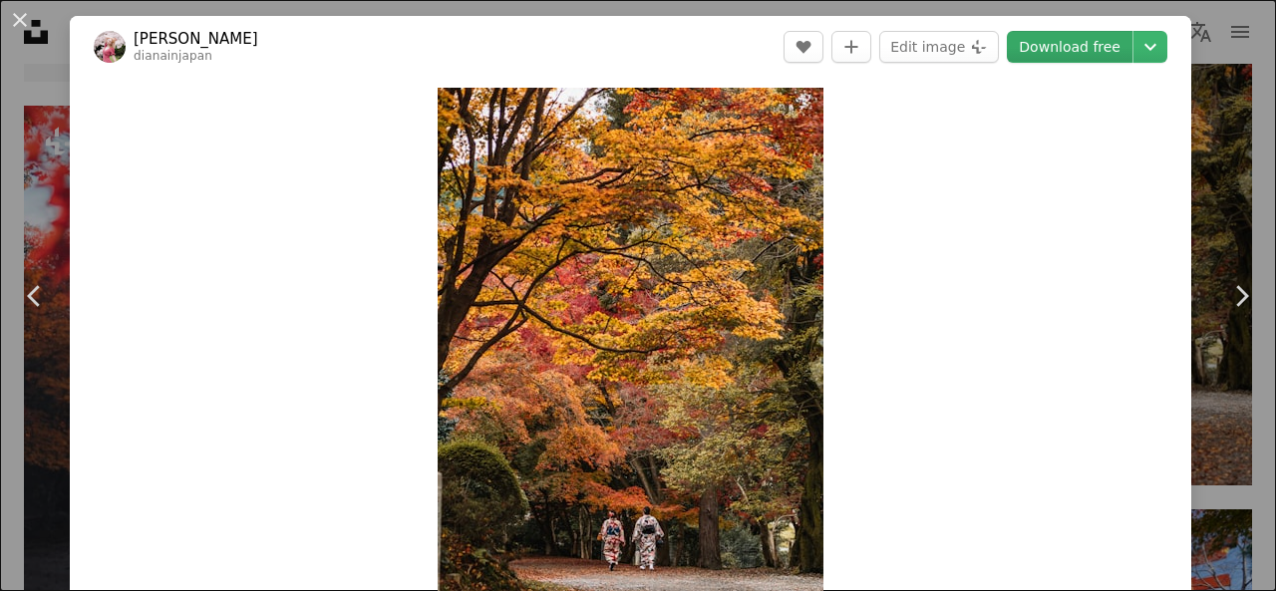
click at [1084, 43] on link "Download free" at bounding box center [1070, 47] width 126 height 32
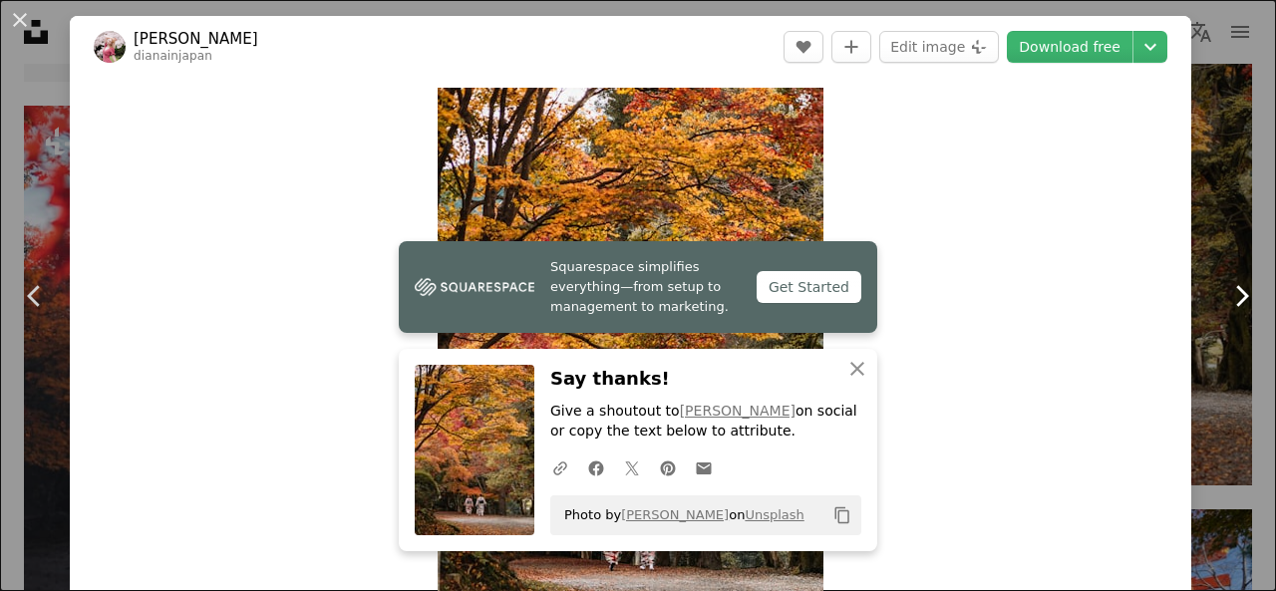
click at [1215, 233] on link "Chevron right" at bounding box center [1241, 295] width 70 height 191
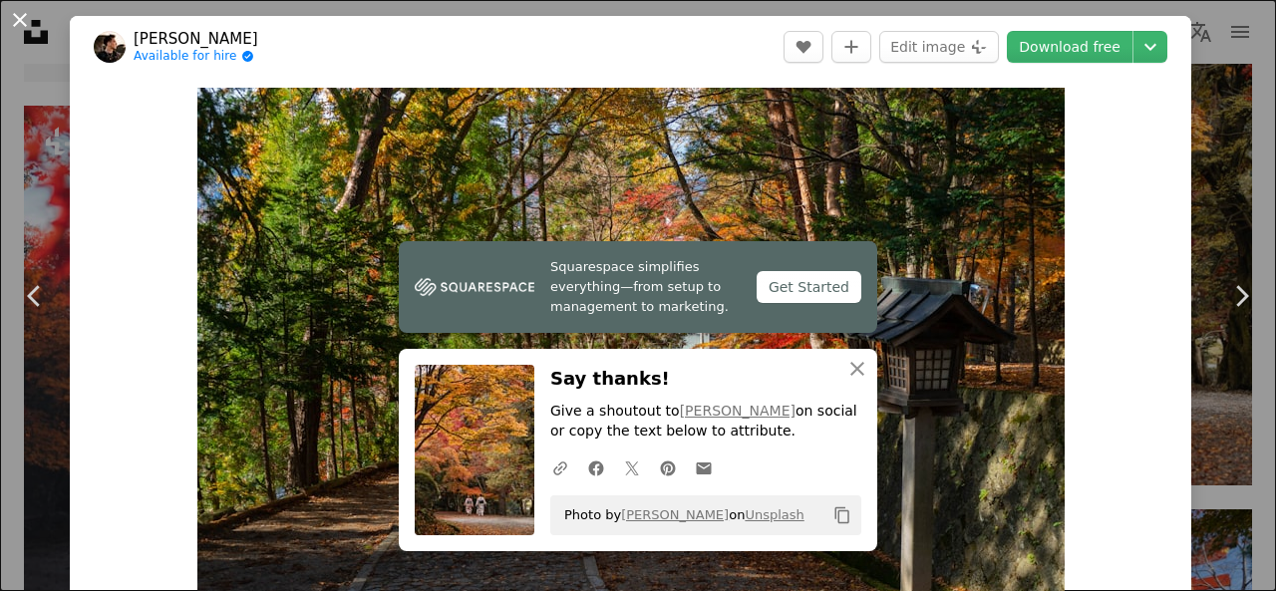
click at [19, 8] on button "An X shape" at bounding box center [20, 20] width 24 height 24
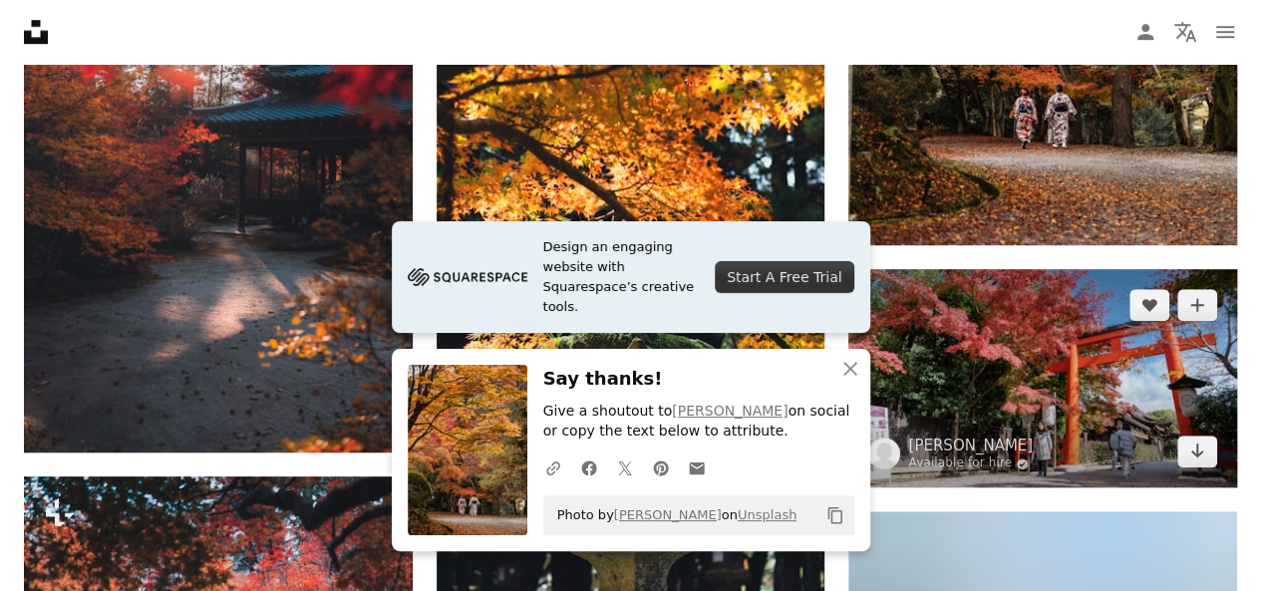
scroll to position [4485, 0]
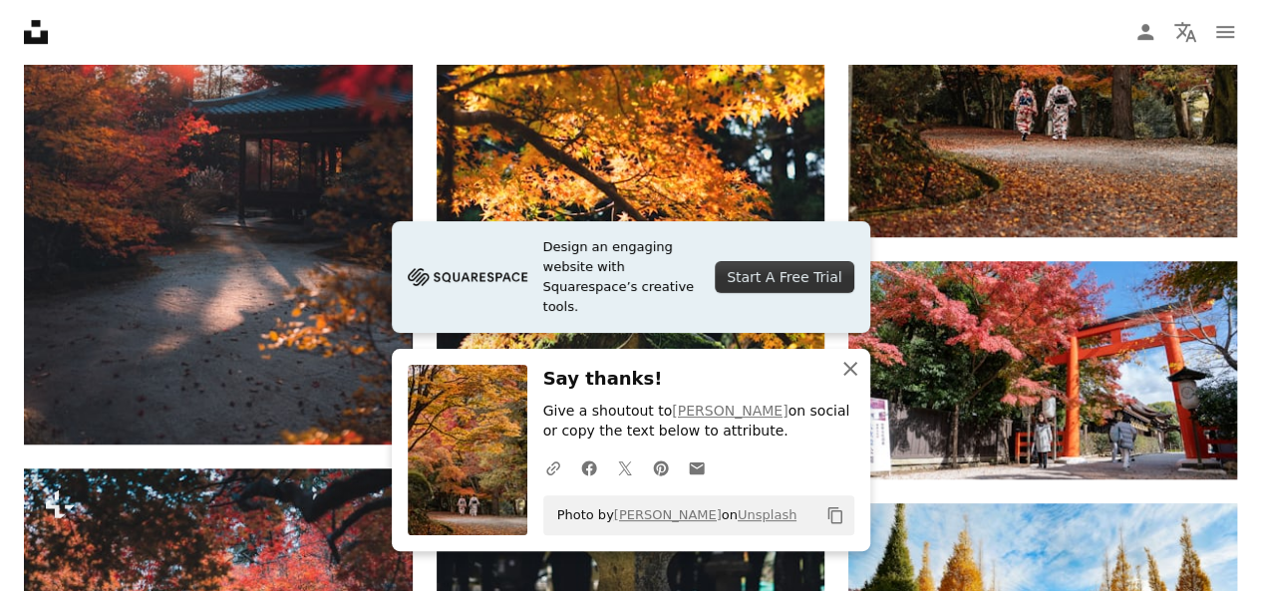
click at [855, 366] on icon "An X shape" at bounding box center [850, 369] width 24 height 24
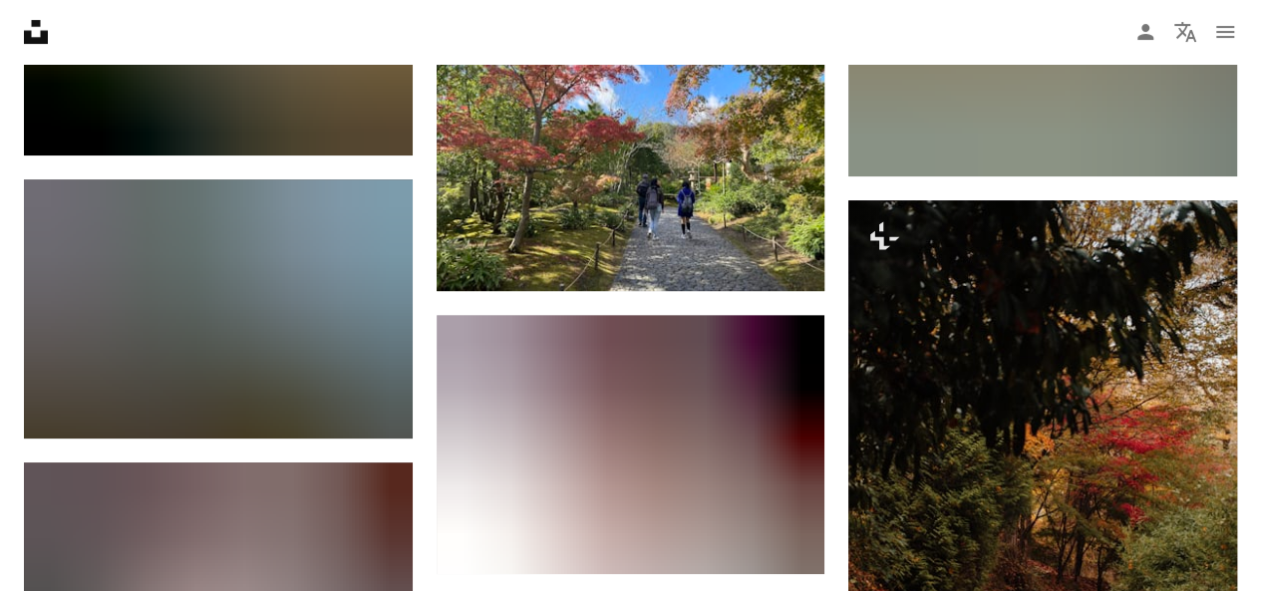
scroll to position [30298, 0]
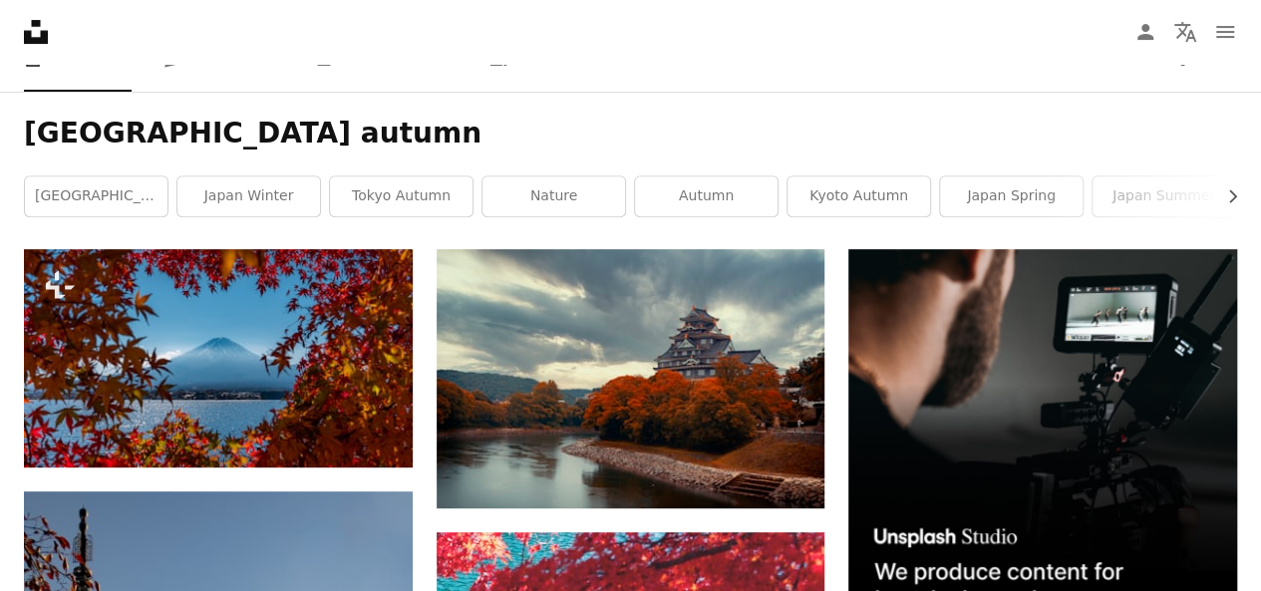
scroll to position [0, 0]
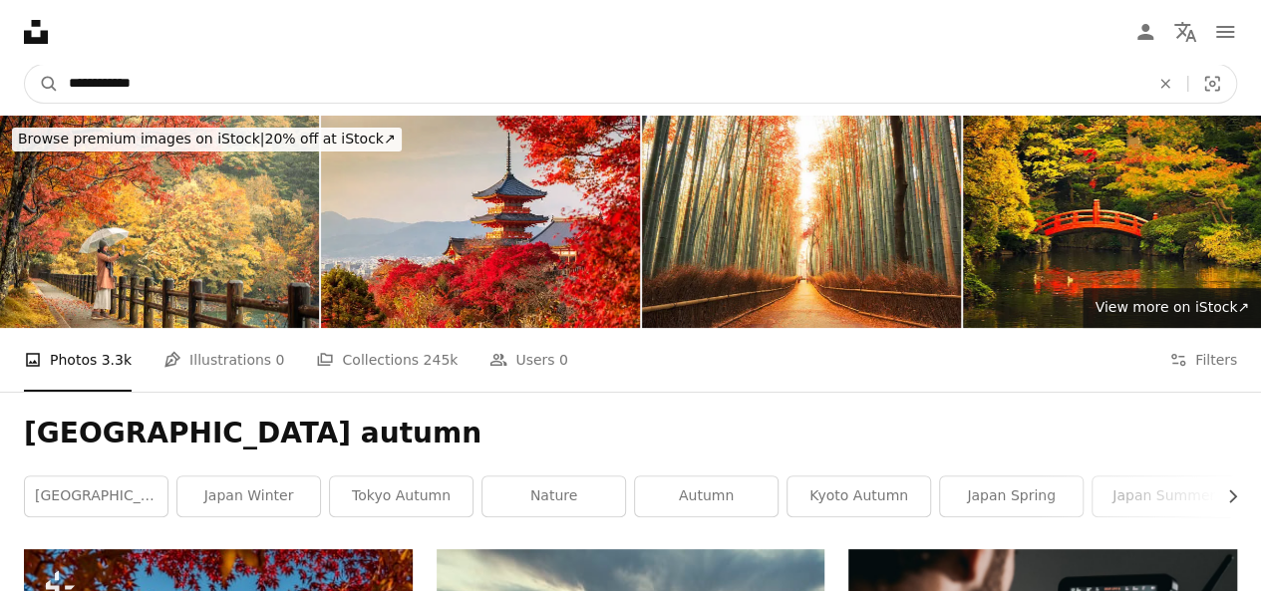
drag, startPoint x: 208, startPoint y: 71, endPoint x: 0, endPoint y: 0, distance: 220.0
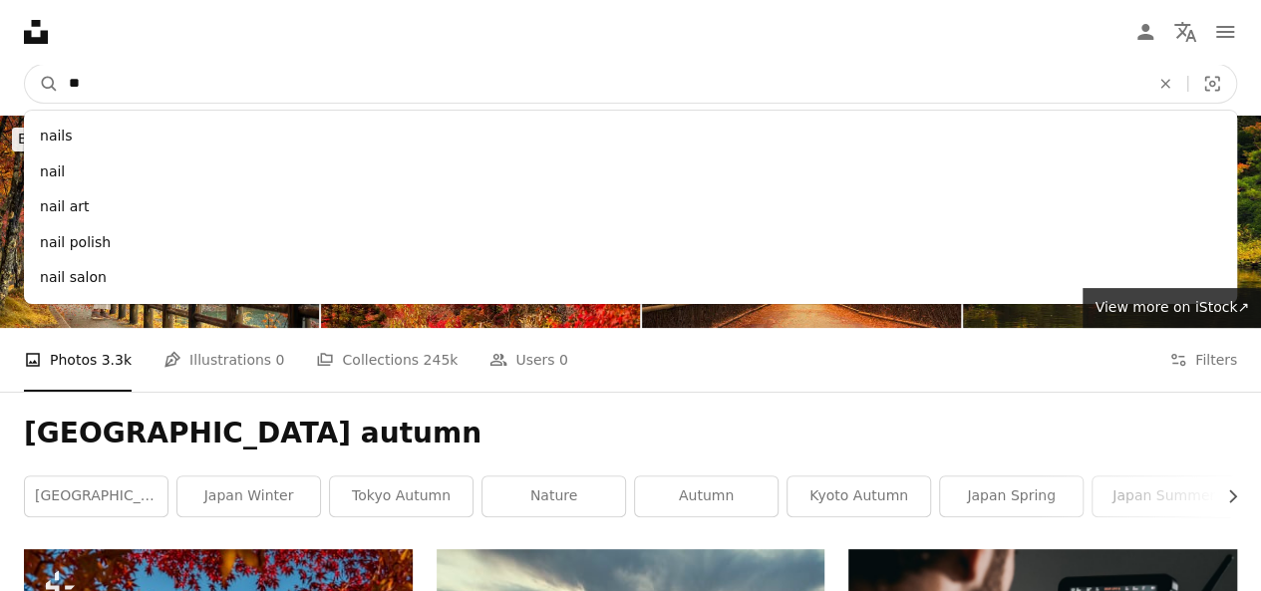
type input "*"
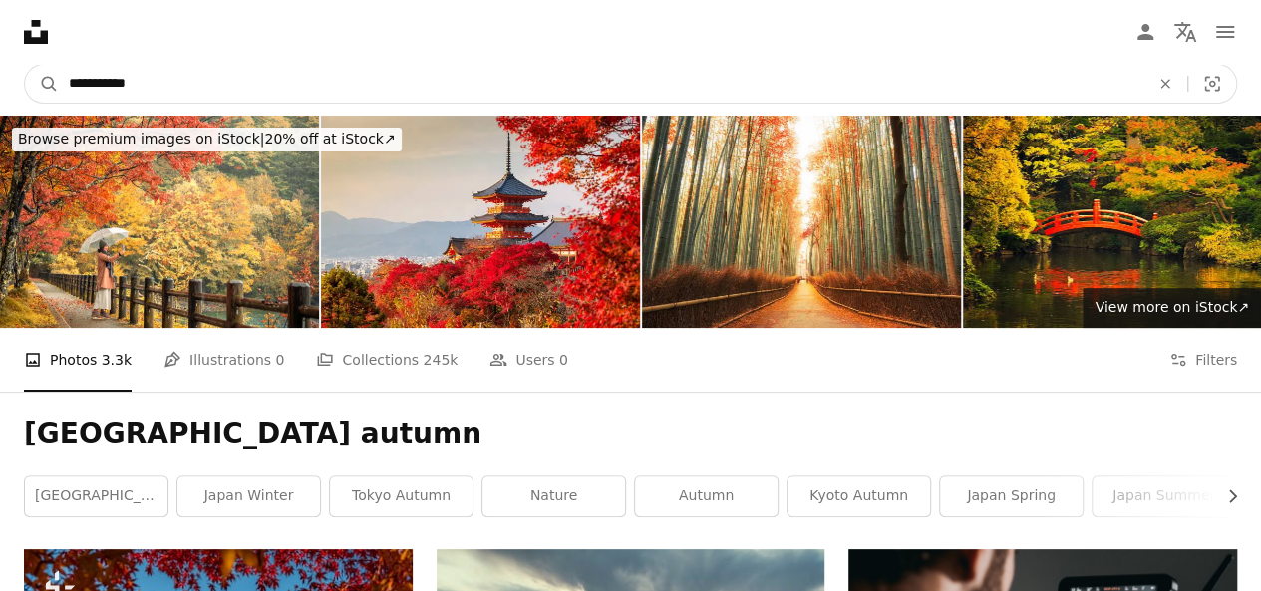
type input "****"
click button "A magnifying glass" at bounding box center [42, 84] width 34 height 38
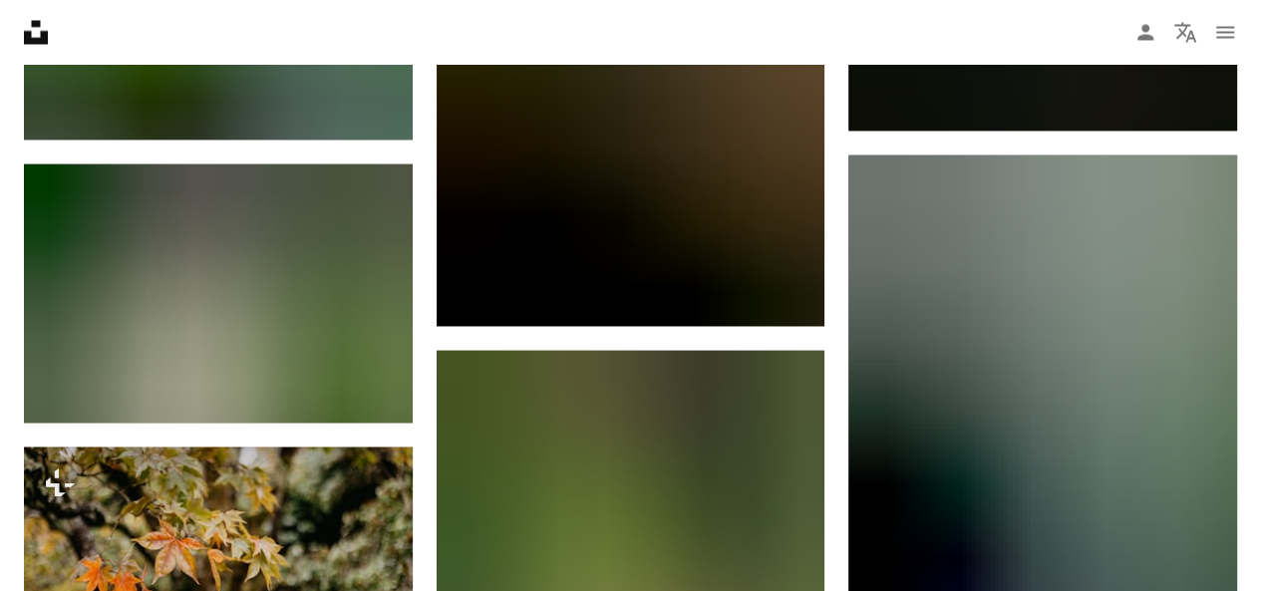
scroll to position [18338, 0]
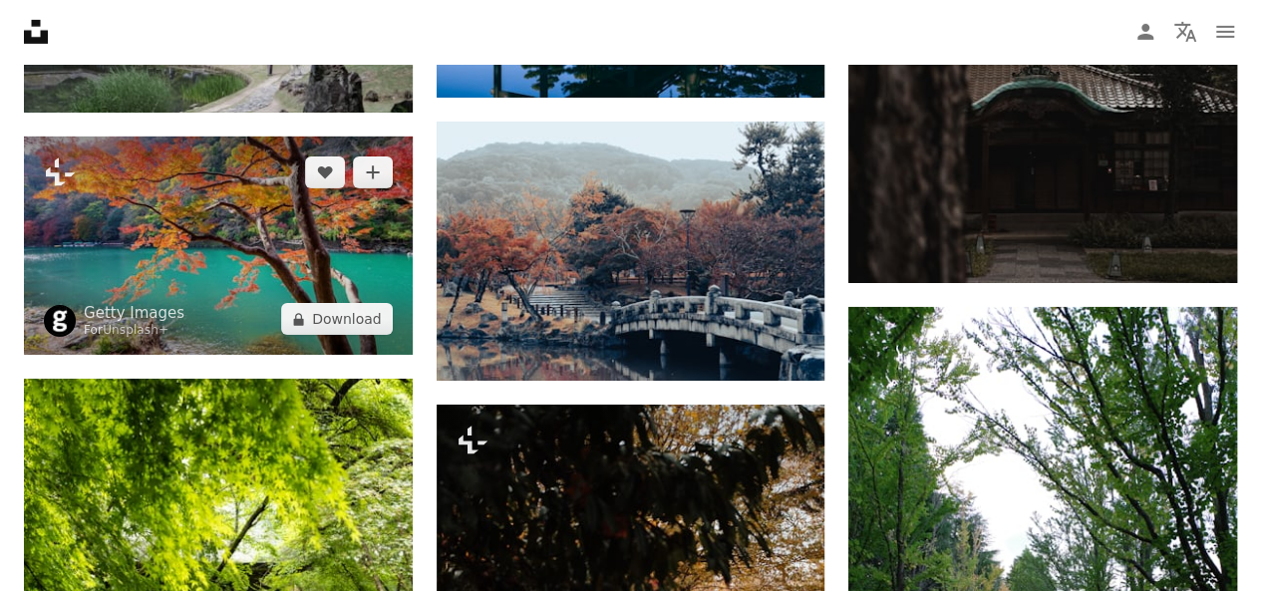
click at [233, 262] on img at bounding box center [218, 246] width 389 height 218
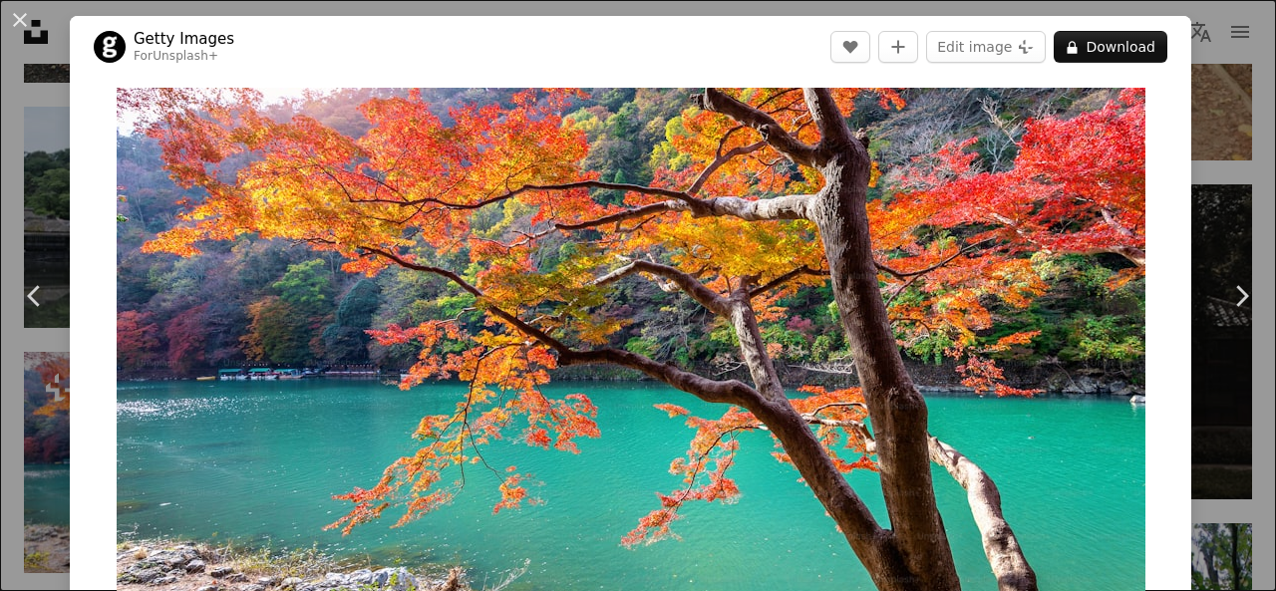
click at [1182, 93] on div "An X shape Chevron left Chevron right Getty Images For Unsplash+ A heart A plus…" at bounding box center [638, 295] width 1276 height 591
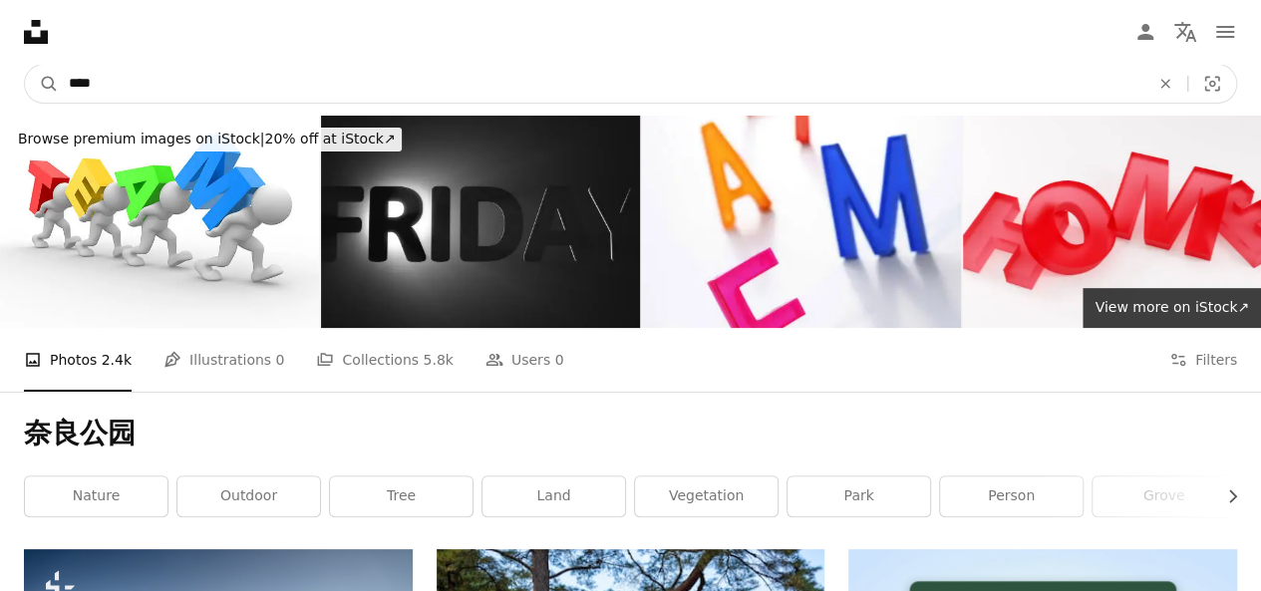
click at [252, 79] on input "****" at bounding box center [601, 84] width 1084 height 38
type input "**"
click button "A magnifying glass" at bounding box center [42, 84] width 34 height 38
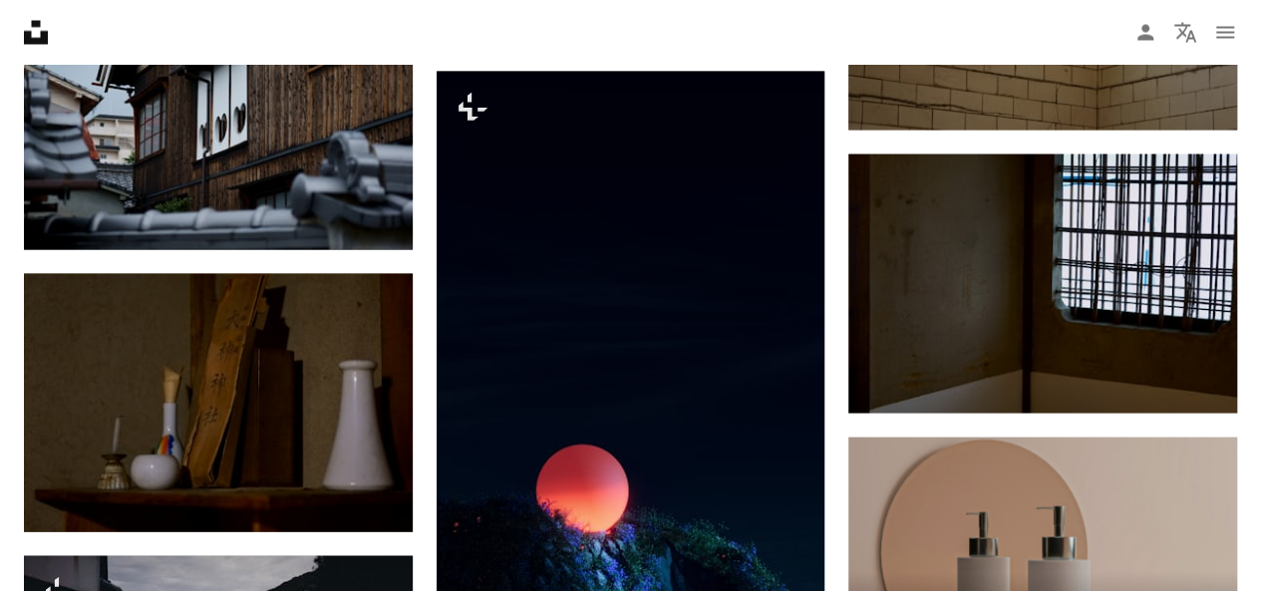
scroll to position [5282, 0]
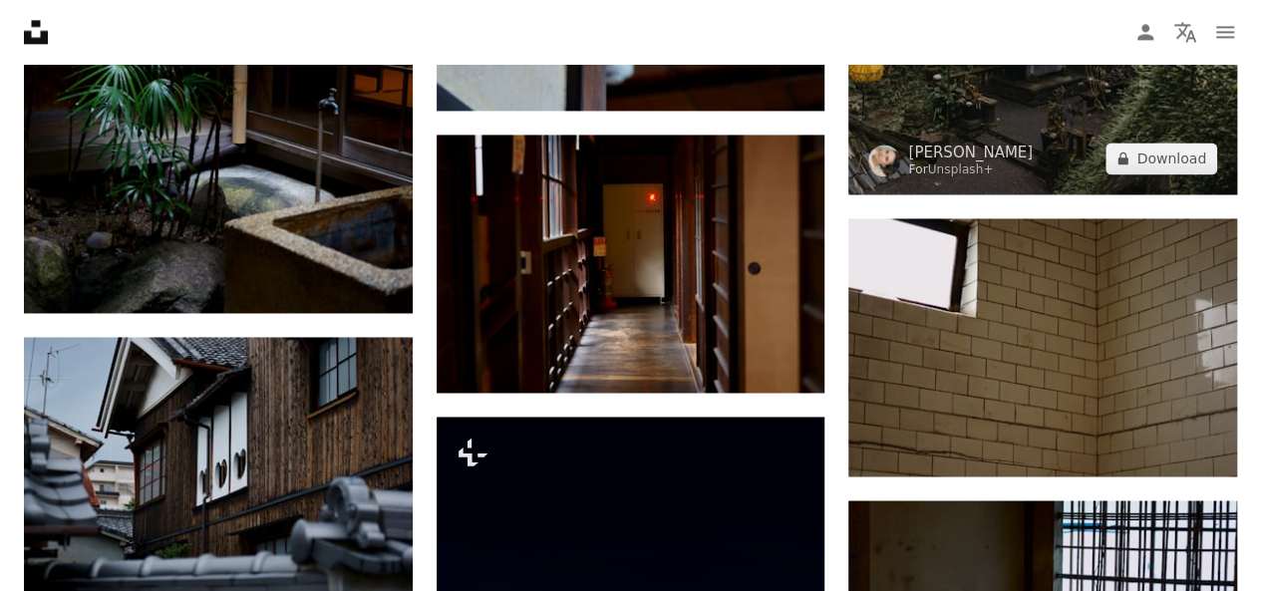
drag, startPoint x: 1274, startPoint y: 284, endPoint x: 1190, endPoint y: 96, distance: 206.1
click at [1190, 96] on img at bounding box center [1042, 64] width 389 height 259
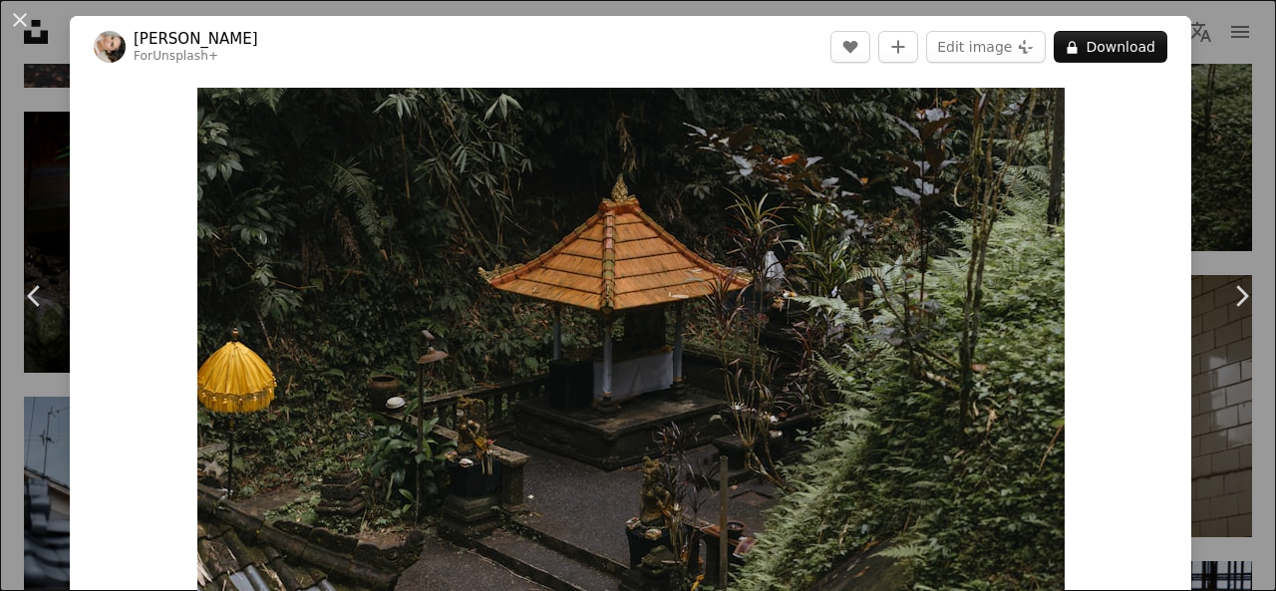
click at [1201, 122] on div "An X shape Chevron left Chevron right Polina Kuzovkova For Unsplash+ A heart A …" at bounding box center [638, 295] width 1276 height 591
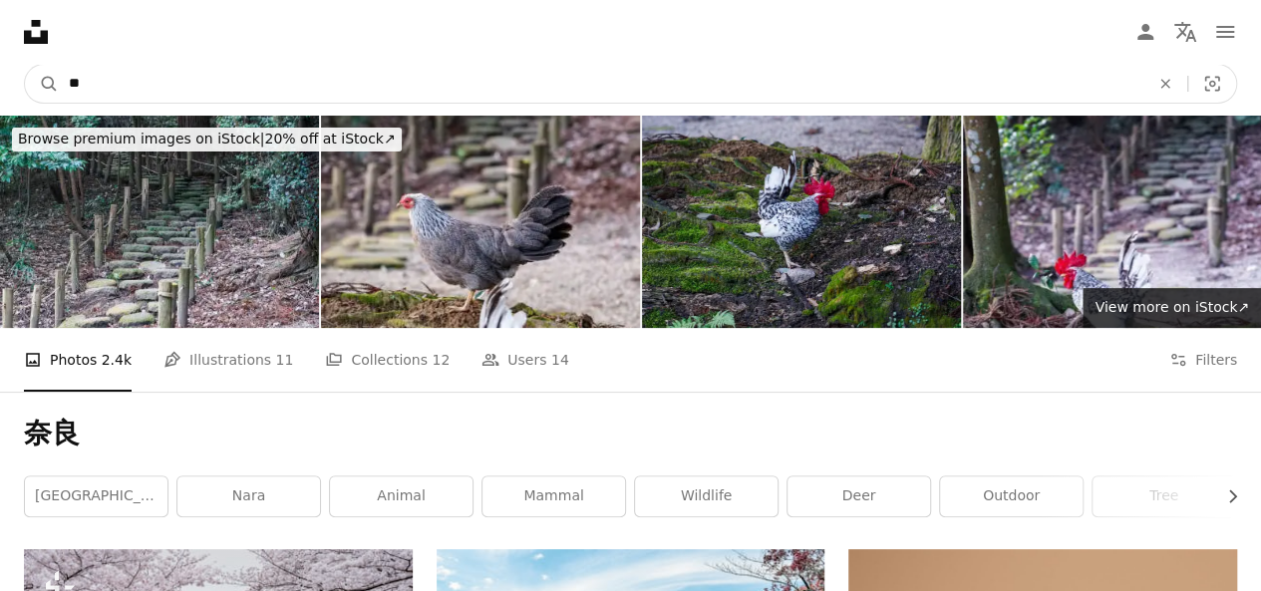
click at [235, 79] on input "**" at bounding box center [601, 84] width 1084 height 38
drag, startPoint x: 130, startPoint y: 61, endPoint x: 2, endPoint y: 40, distance: 129.3
paste input "**"
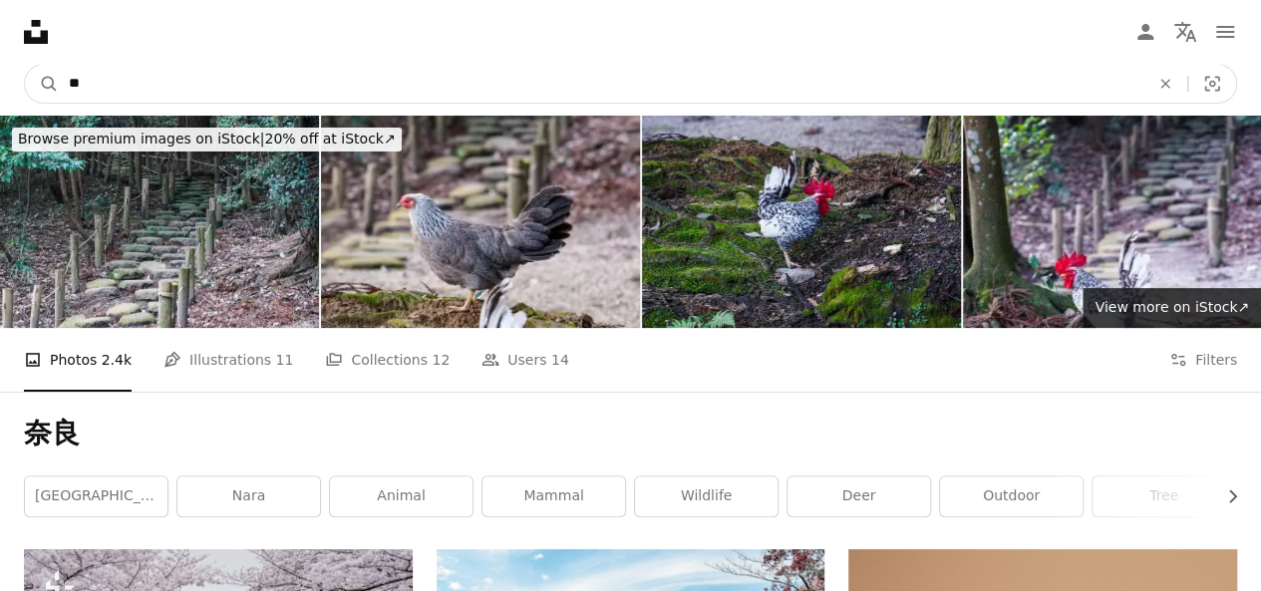
type input "****"
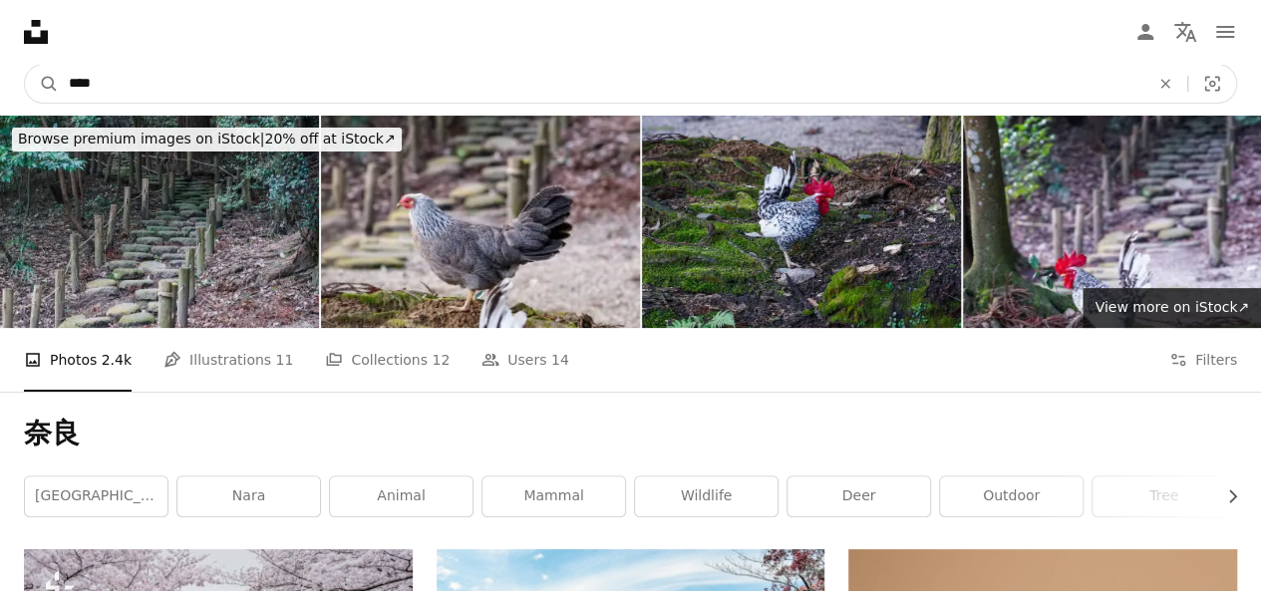
click button "A magnifying glass" at bounding box center [42, 84] width 34 height 38
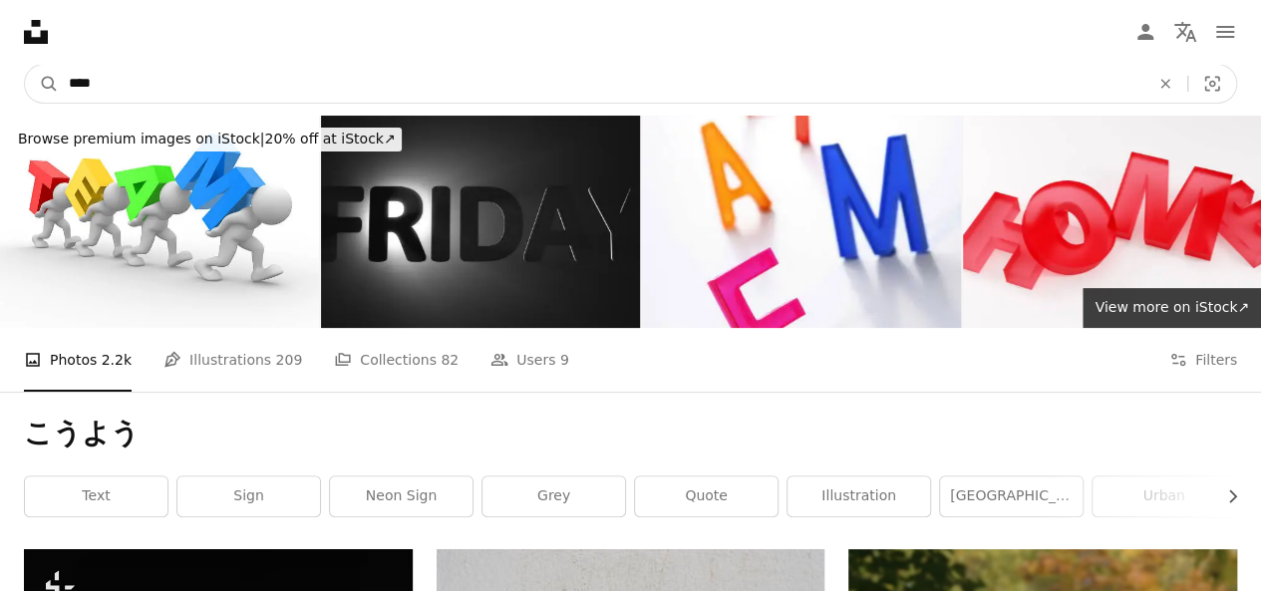
drag, startPoint x: 282, startPoint y: 83, endPoint x: 299, endPoint y: 77, distance: 18.0
click at [282, 82] on input "****" at bounding box center [601, 84] width 1084 height 38
type input "*"
type input "****"
click at [25, 65] on button "A magnifying glass" at bounding box center [42, 84] width 34 height 38
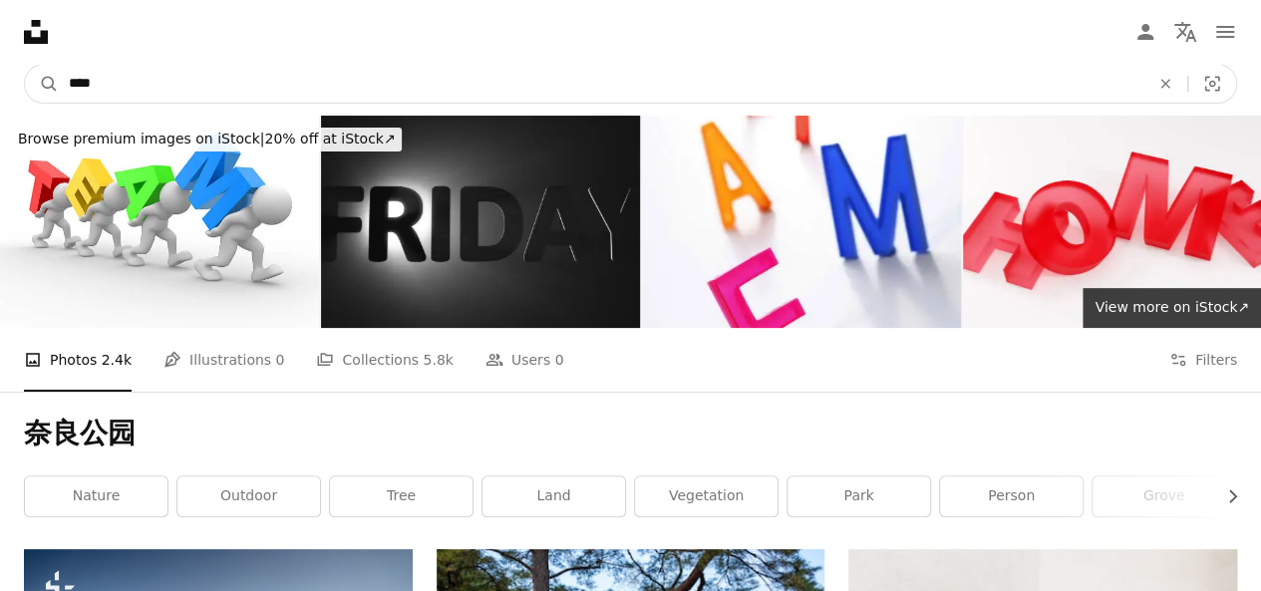
click at [335, 82] on input "****" at bounding box center [601, 84] width 1084 height 38
type input "****"
click button "A magnifying glass" at bounding box center [42, 84] width 34 height 38
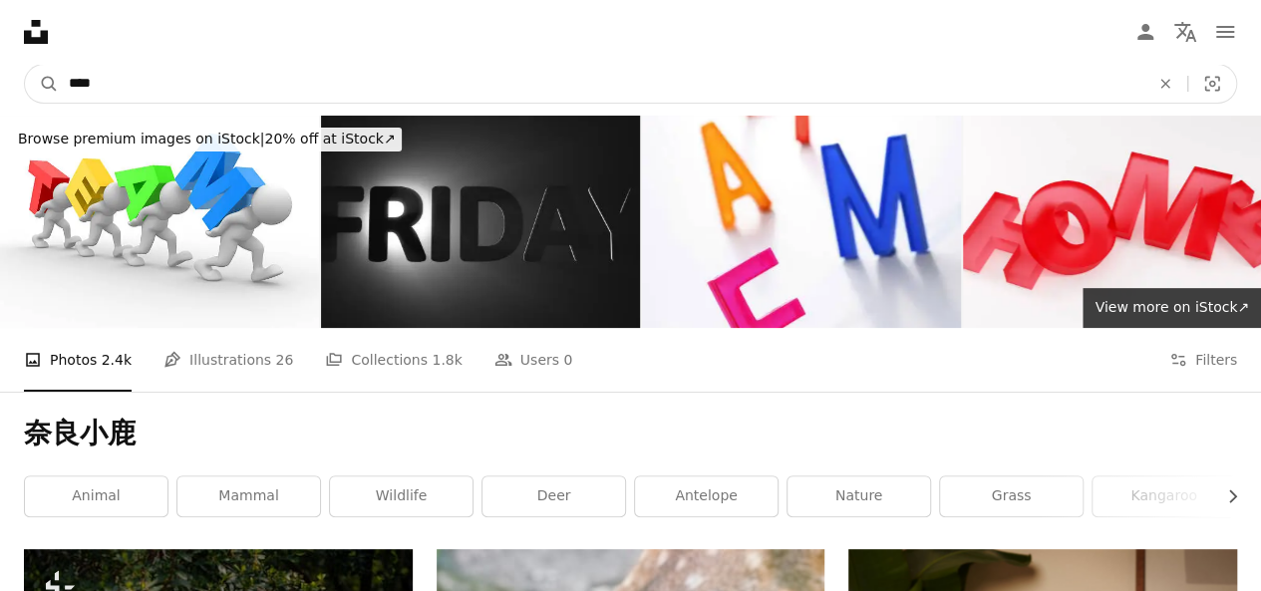
drag, startPoint x: 387, startPoint y: 77, endPoint x: 0, endPoint y: -35, distance: 402.5
type input "******"
click at [25, 65] on button "A magnifying glass" at bounding box center [42, 84] width 34 height 38
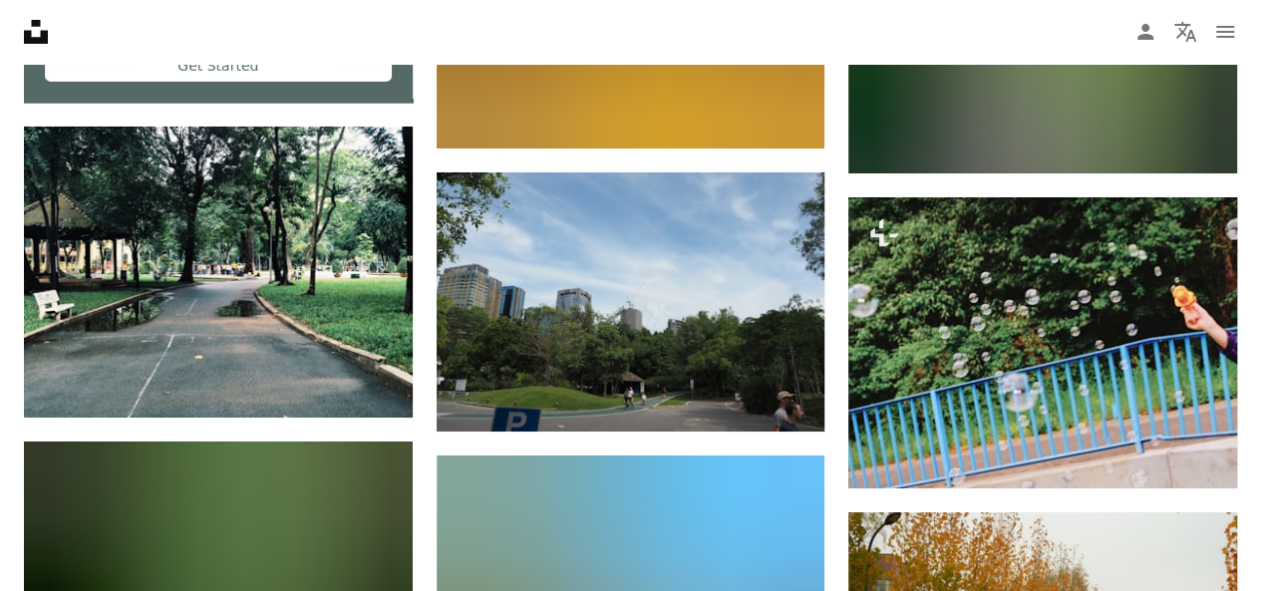
scroll to position [3189, 0]
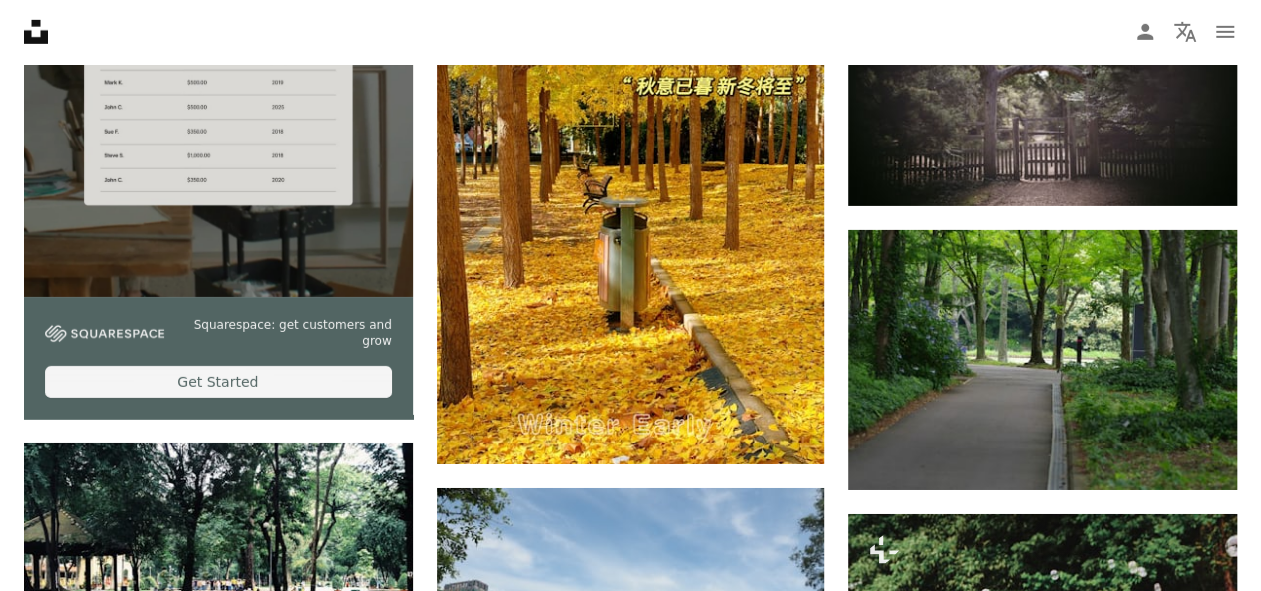
drag, startPoint x: 323, startPoint y: 173, endPoint x: 433, endPoint y: 65, distance: 154.3
